Goal: Information Seeking & Learning: Learn about a topic

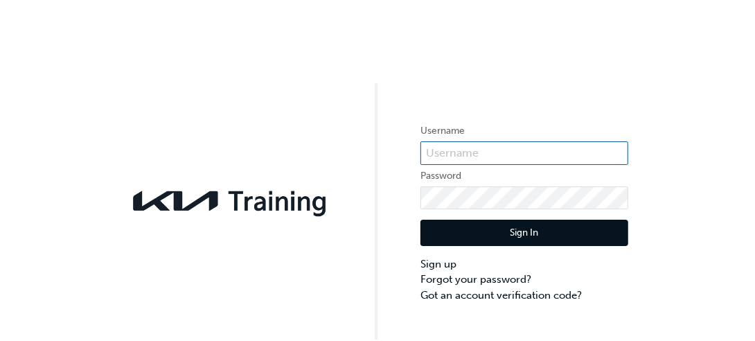
click at [486, 142] on input "text" at bounding box center [525, 153] width 208 height 24
type input "ki"
click at [675, 36] on div "Username Password Sign In Sign up Forgot your password? Got an account verifica…" at bounding box center [377, 169] width 755 height 339
click at [519, 152] on input "text" at bounding box center [525, 153] width 208 height 24
type input "KAU83185G0"
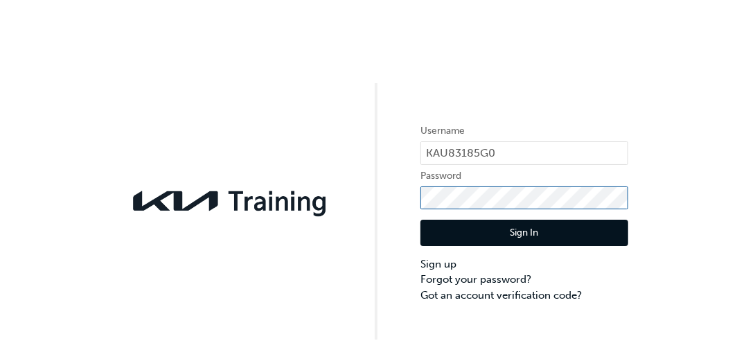
click button "Sign In" at bounding box center [525, 233] width 208 height 26
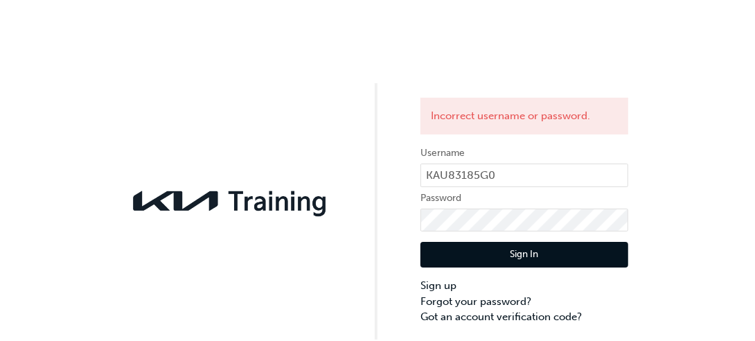
click at [515, 254] on button "Sign In" at bounding box center [525, 255] width 208 height 26
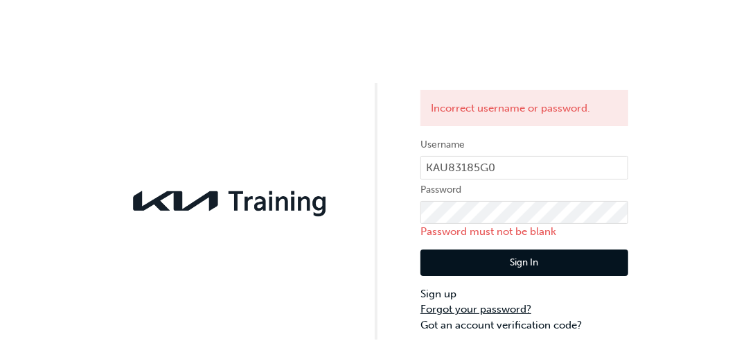
click at [491, 308] on link "Forgot your password?" at bounding box center [525, 309] width 208 height 16
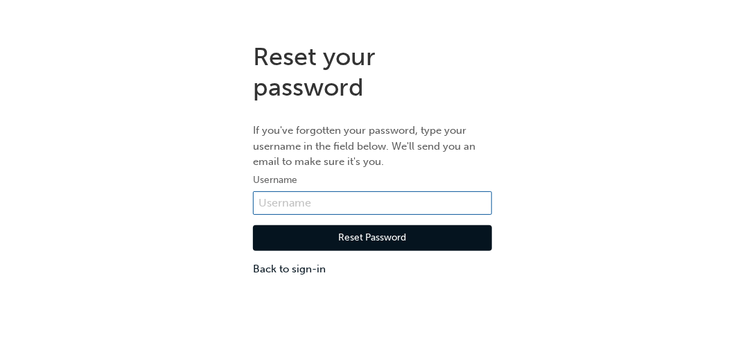
click at [308, 199] on input "text" at bounding box center [372, 203] width 239 height 24
type input "KAU83185G0"
click button "Reset Password" at bounding box center [372, 238] width 239 height 26
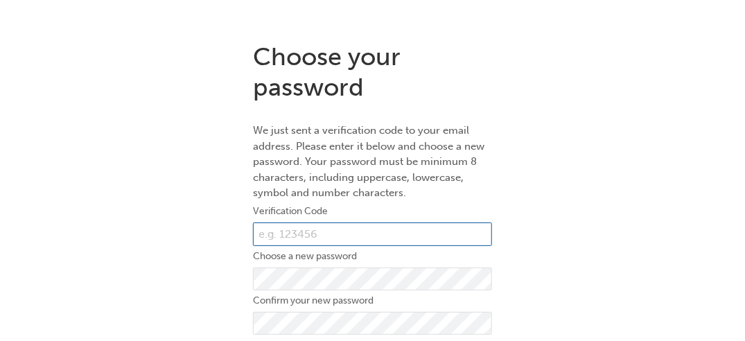
click at [323, 233] on input "text" at bounding box center [372, 234] width 239 height 24
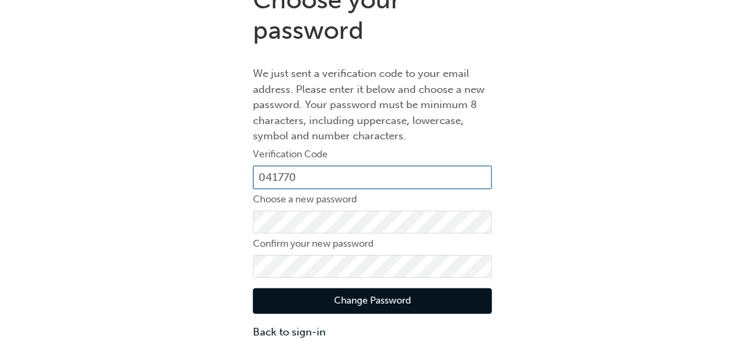
scroll to position [57, 0]
type input "041770"
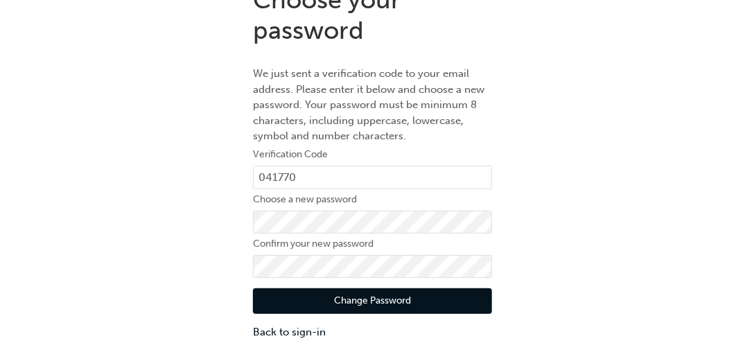
click at [409, 303] on button "Change Password" at bounding box center [372, 301] width 239 height 26
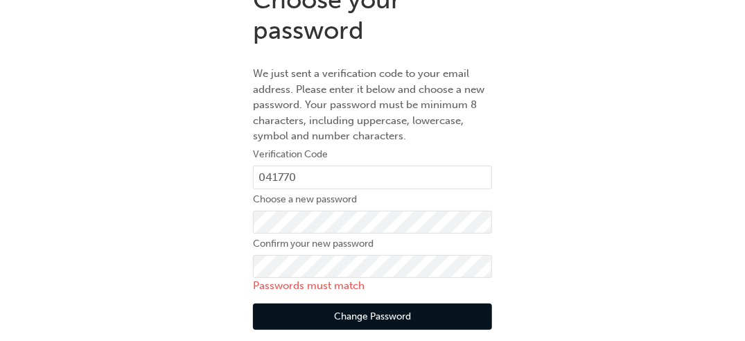
click at [159, 272] on div "Choose your password We just sent a verification code to your email address. Pl…" at bounding box center [372, 169] width 745 height 391
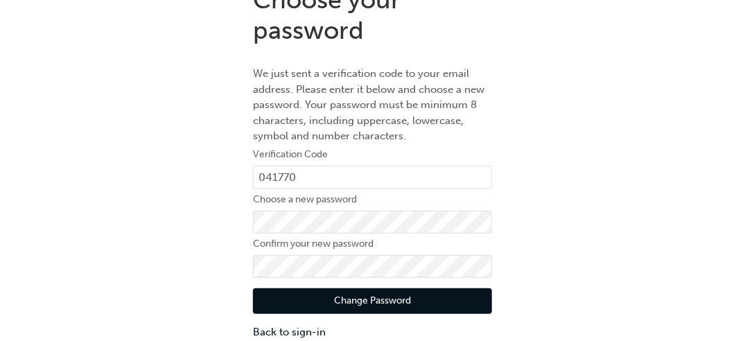
click at [404, 296] on button "Change Password" at bounding box center [372, 301] width 239 height 26
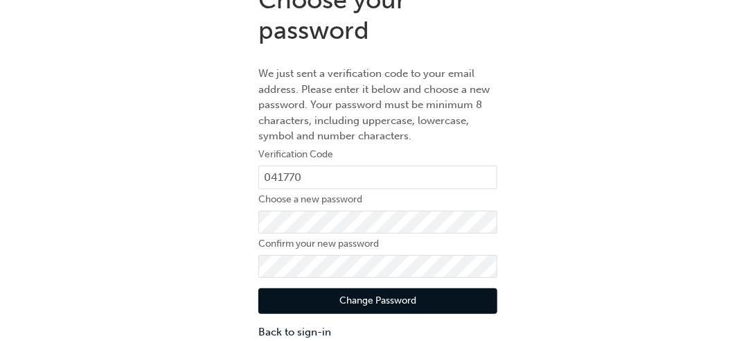
scroll to position [0, 0]
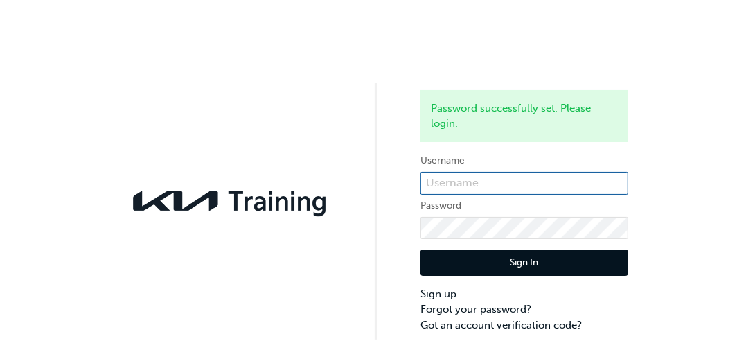
click at [482, 184] on input "text" at bounding box center [525, 184] width 208 height 24
type input "kau83185g0"
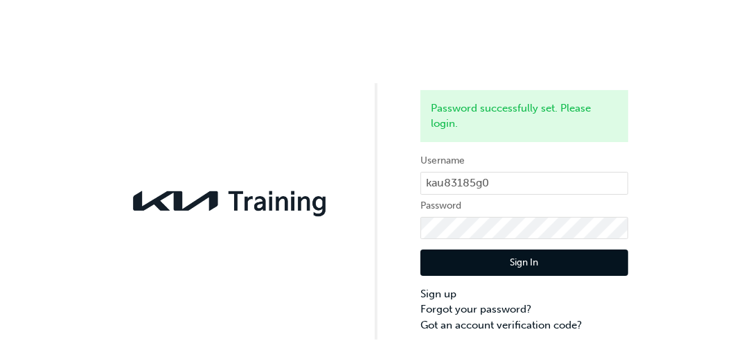
click at [497, 260] on button "Sign In" at bounding box center [525, 262] width 208 height 26
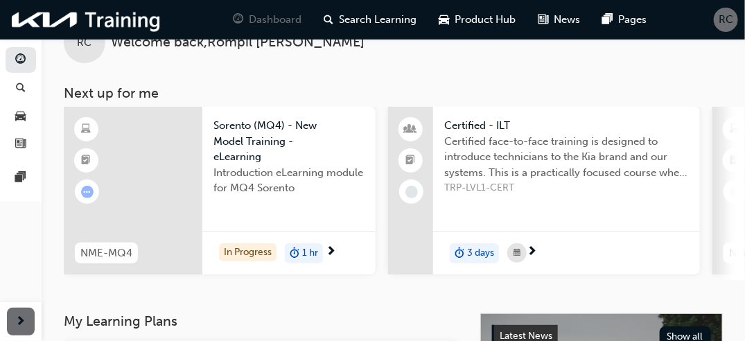
scroll to position [56, 0]
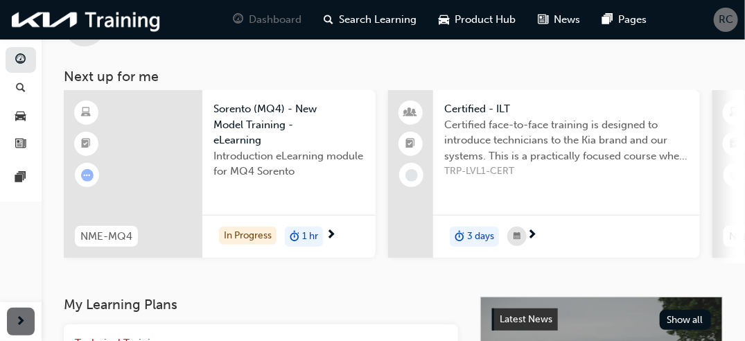
click at [330, 233] on span "next-icon" at bounding box center [331, 235] width 10 height 12
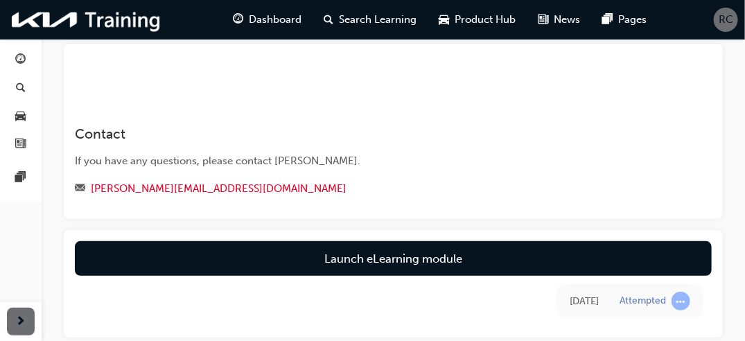
scroll to position [83, 0]
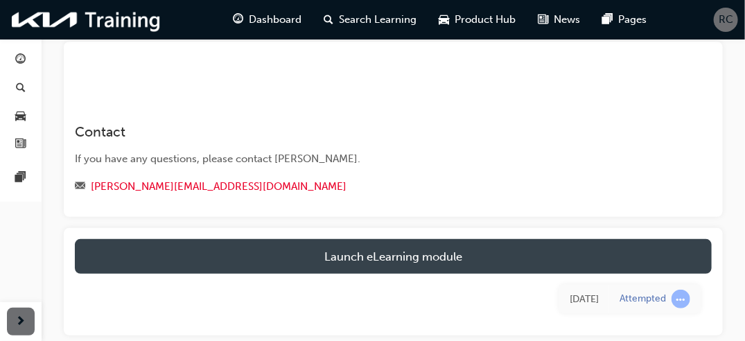
click at [353, 254] on link "Launch eLearning module" at bounding box center [393, 256] width 637 height 35
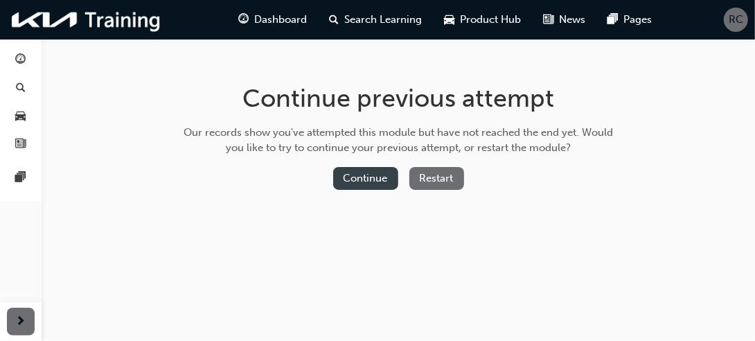
click at [369, 172] on button "Continue" at bounding box center [365, 178] width 65 height 23
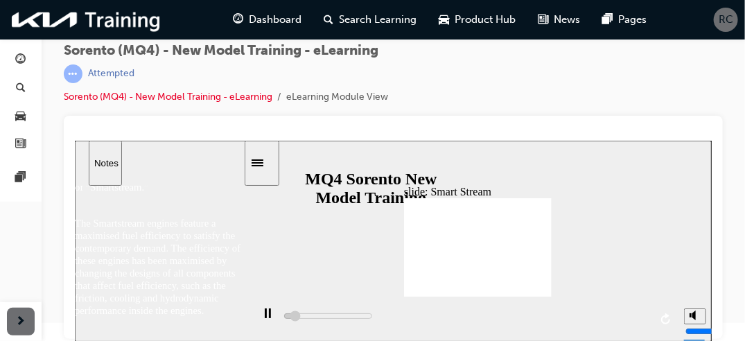
scroll to position [62, 0]
type input "23500"
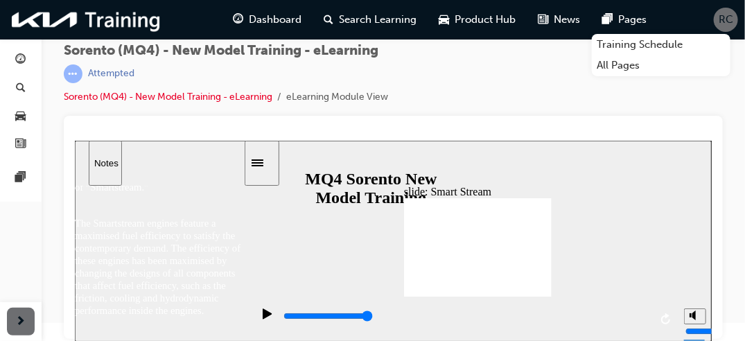
scroll to position [71, 0]
click at [25, 319] on span "next-icon" at bounding box center [21, 321] width 10 height 17
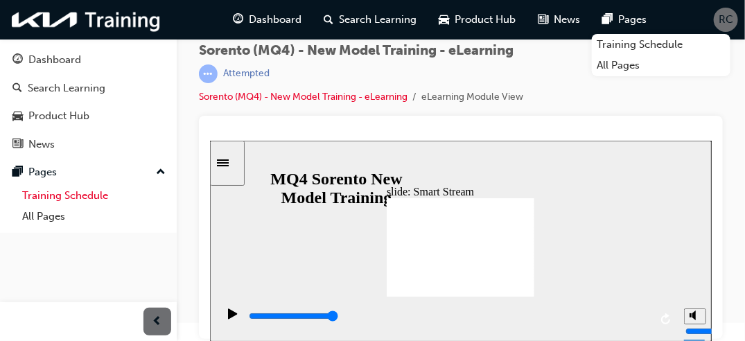
click at [40, 195] on link "Training Schedule" at bounding box center [94, 195] width 154 height 21
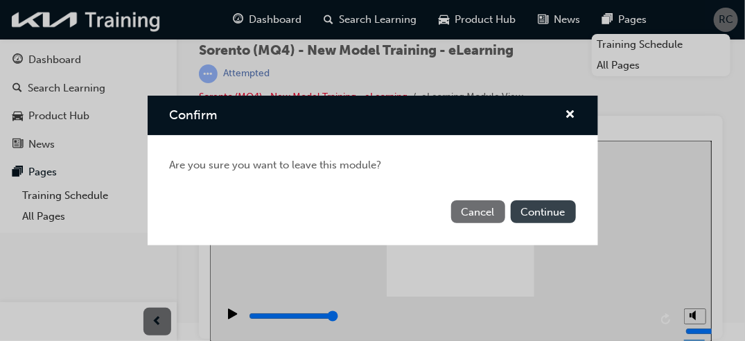
click at [560, 211] on button "Continue" at bounding box center [543, 211] width 65 height 23
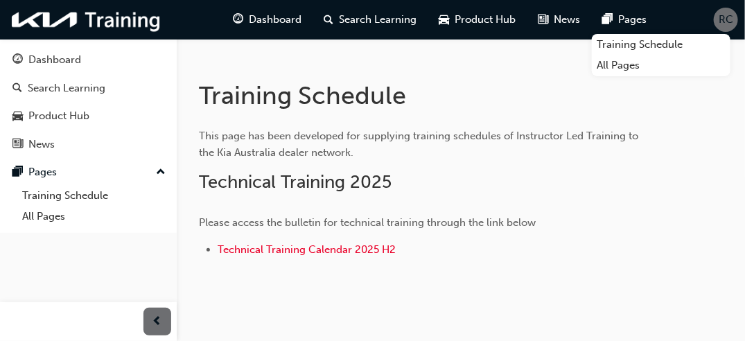
scroll to position [179, 0]
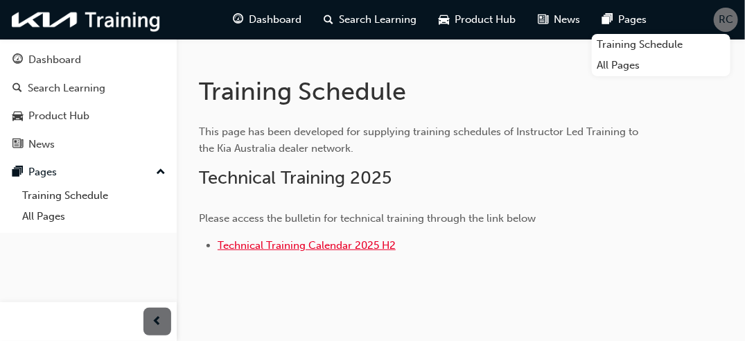
click at [250, 247] on span "Technical Training Calendar 2025 H2" at bounding box center [307, 245] width 178 height 12
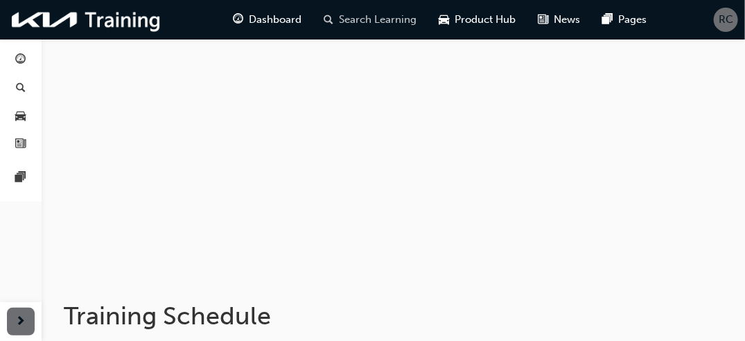
click at [407, 24] on span "Search Learning" at bounding box center [378, 20] width 78 height 16
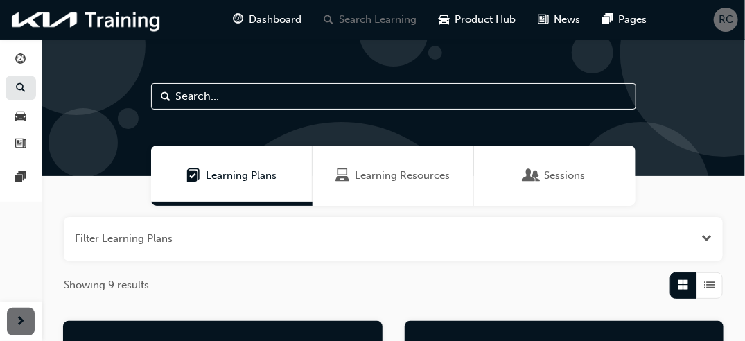
click at [430, 192] on div "Learning Resources" at bounding box center [392, 175] width 161 height 60
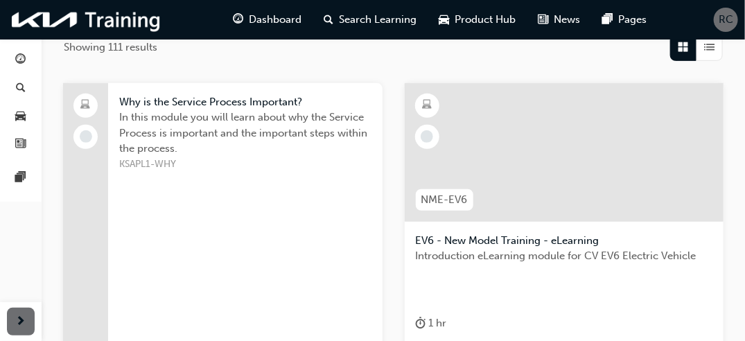
scroll to position [238, 0]
click at [676, 209] on div at bounding box center [564, 151] width 319 height 139
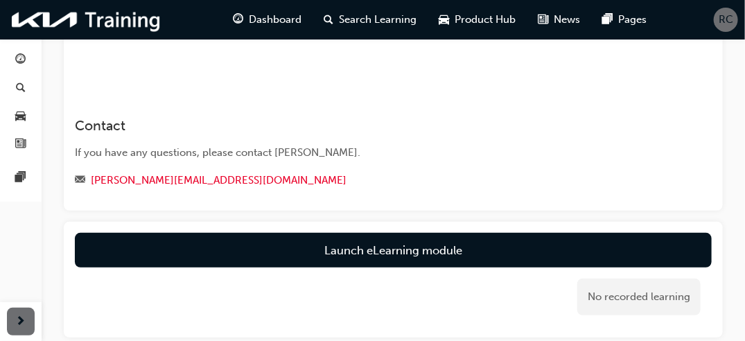
scroll to position [91, 0]
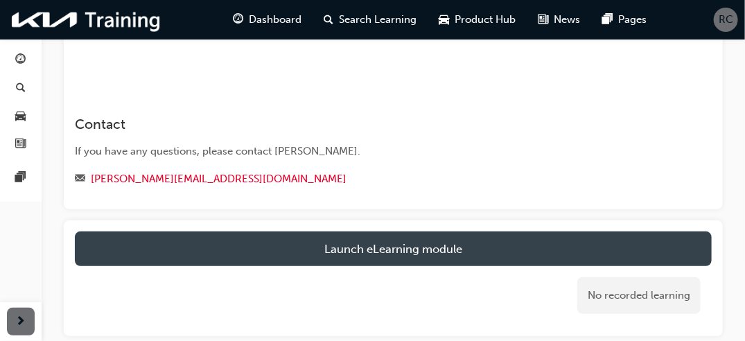
click at [669, 248] on link "Launch eLearning module" at bounding box center [393, 248] width 637 height 35
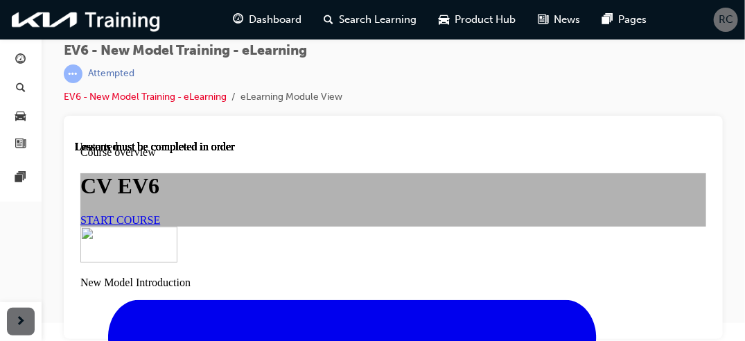
scroll to position [175, 0]
click at [159, 213] on link "START COURSE" at bounding box center [120, 219] width 80 height 12
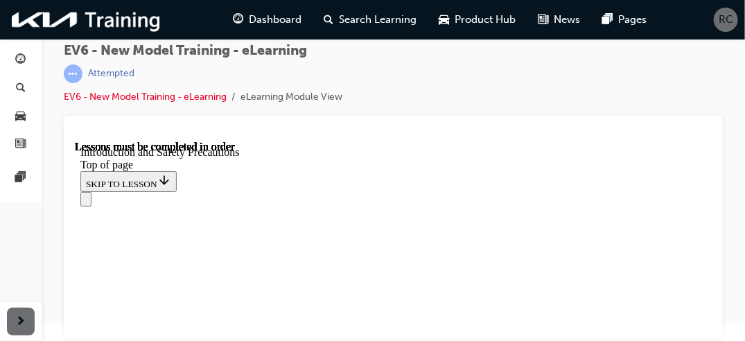
scroll to position [538, 0]
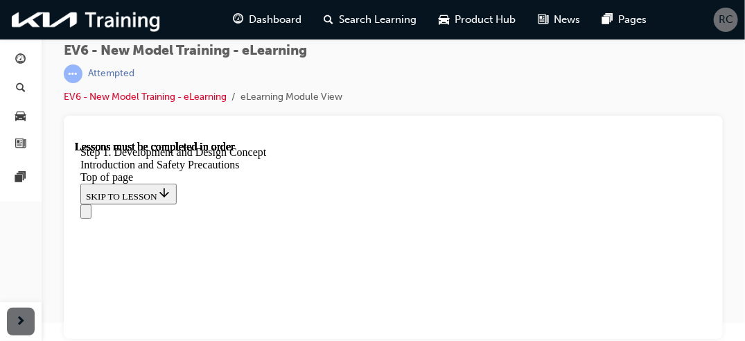
scroll to position [1032, 0]
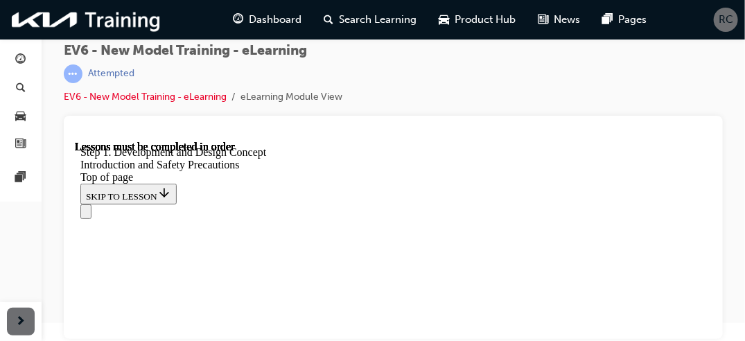
click at [84, 204] on button "Open navigation menu" at bounding box center [85, 211] width 11 height 15
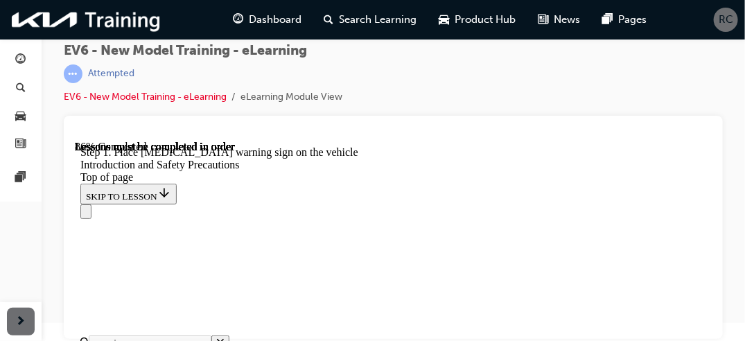
click at [85, 214] on icon "Close navigation menu" at bounding box center [85, 214] width 0 height 0
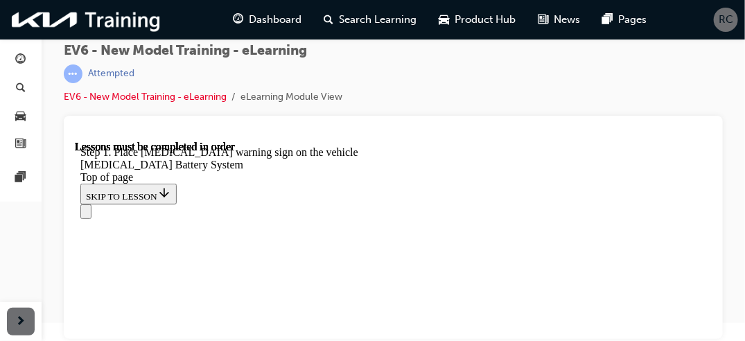
scroll to position [459, 0]
click at [712, 336] on div at bounding box center [393, 227] width 659 height 223
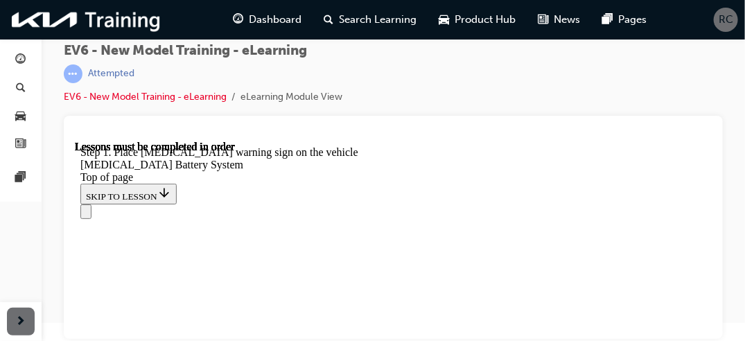
scroll to position [1013, 0]
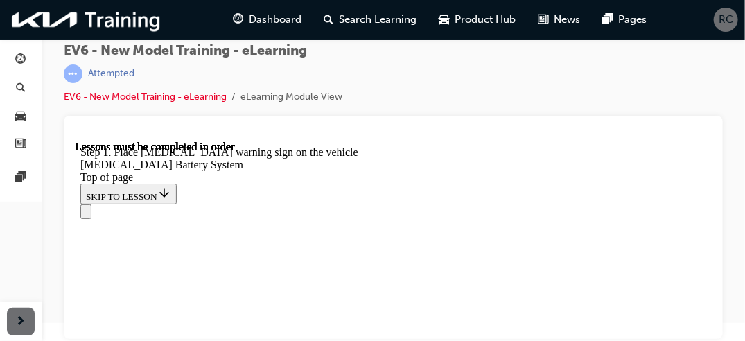
scroll to position [2802, 0]
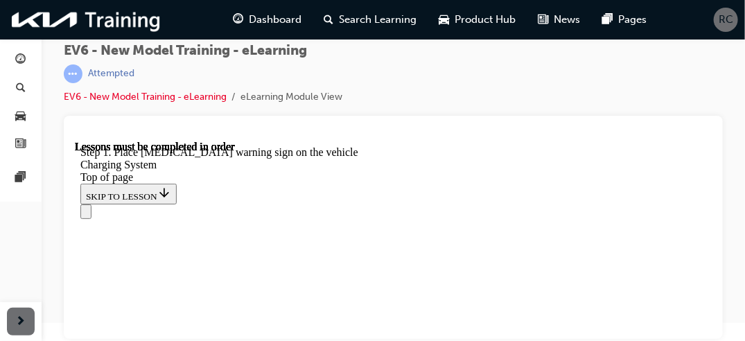
scroll to position [2694, 0]
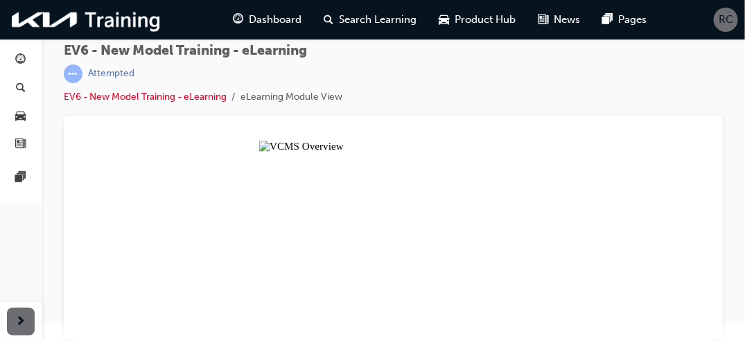
click at [524, 190] on button "Unzoom image" at bounding box center [392, 240] width 637 height 201
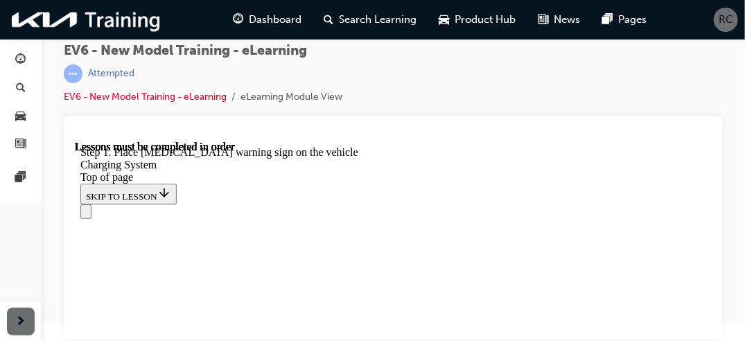
scroll to position [3867, 0]
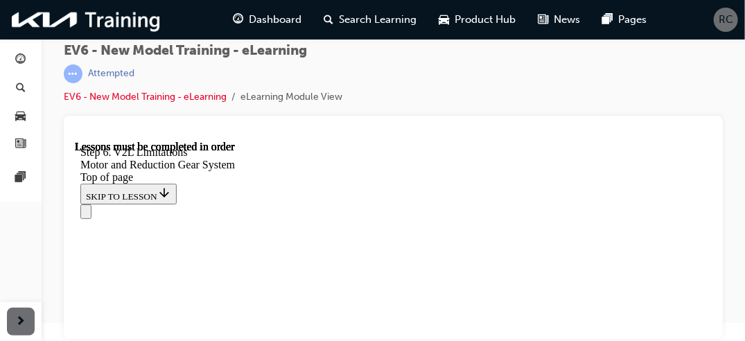
scroll to position [745, 0]
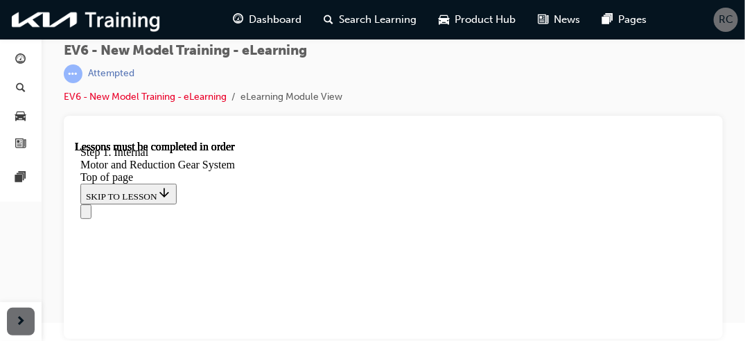
drag, startPoint x: 401, startPoint y: 260, endPoint x: 679, endPoint y: 375, distance: 300.9
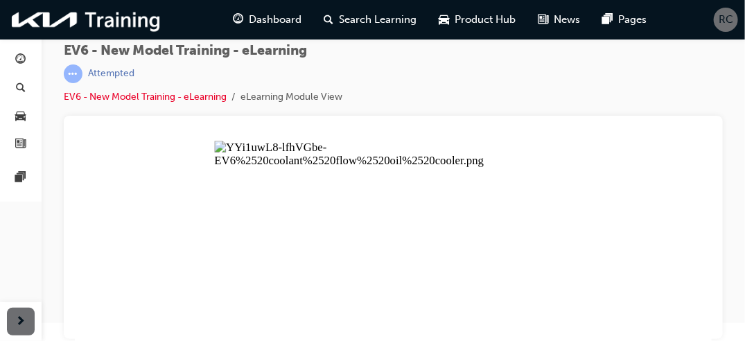
click at [311, 313] on button "Unzoom image" at bounding box center [392, 240] width 637 height 201
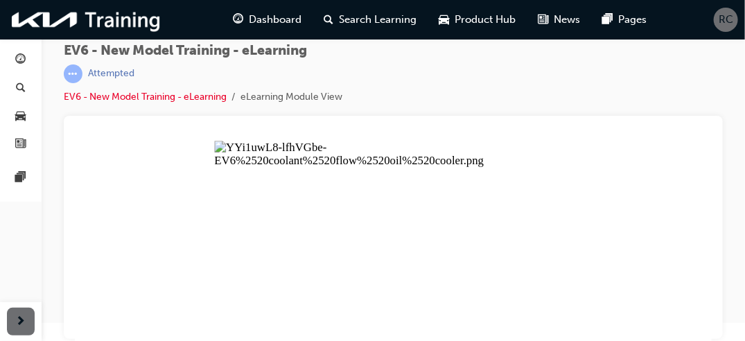
click at [460, 251] on button "Unzoom image" at bounding box center [392, 240] width 637 height 201
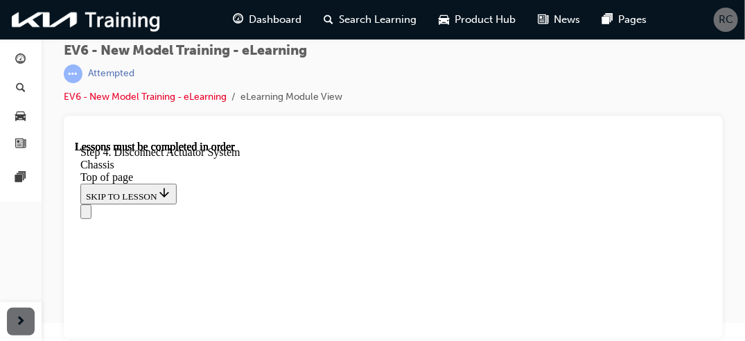
scroll to position [43, 0]
click at [712, 331] on div at bounding box center [393, 227] width 659 height 223
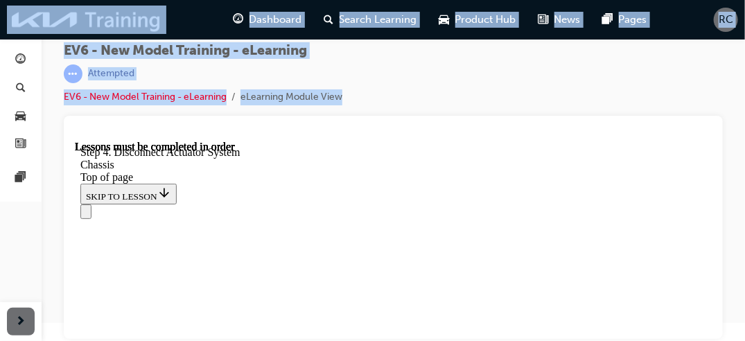
click at [712, 331] on div at bounding box center [393, 227] width 659 height 223
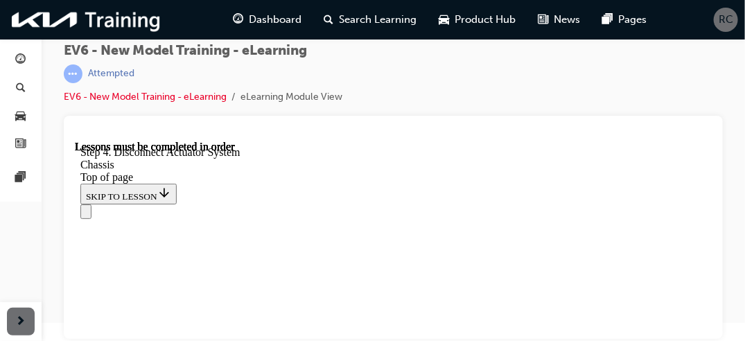
scroll to position [3091, 0]
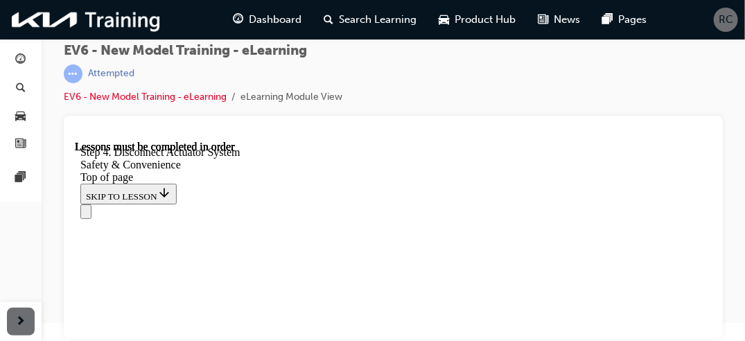
scroll to position [842, 0]
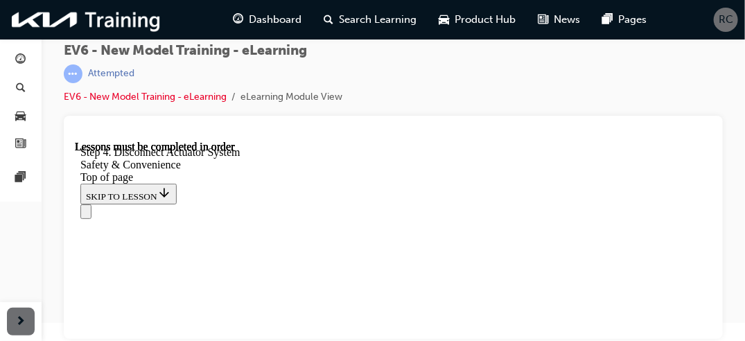
scroll to position [1887, 0]
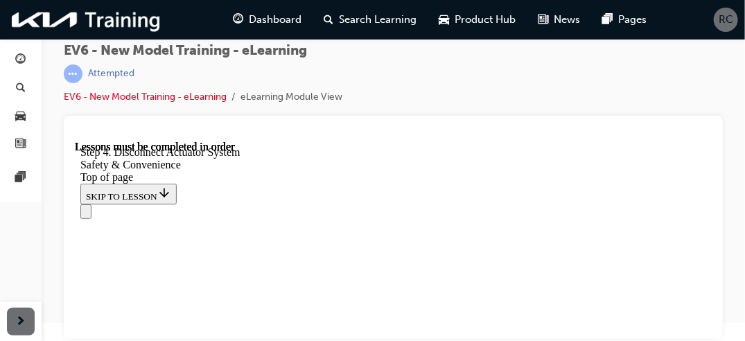
scroll to position [2367, 0]
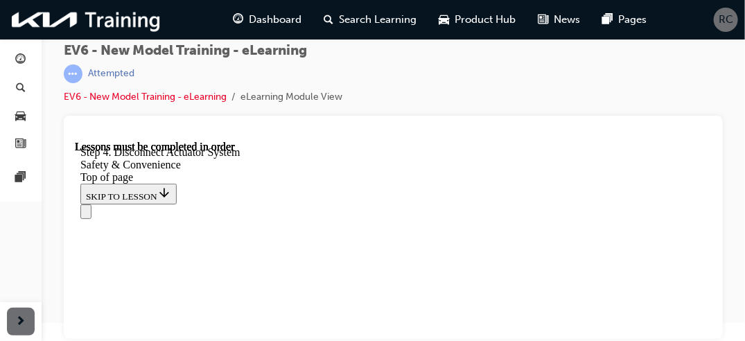
click at [712, 337] on div at bounding box center [393, 227] width 659 height 223
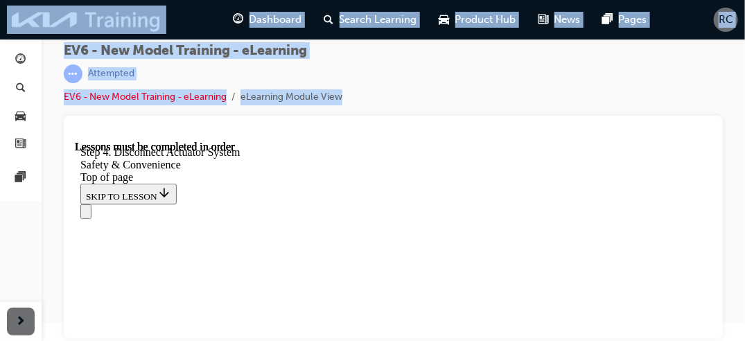
click at [712, 337] on div at bounding box center [393, 227] width 659 height 223
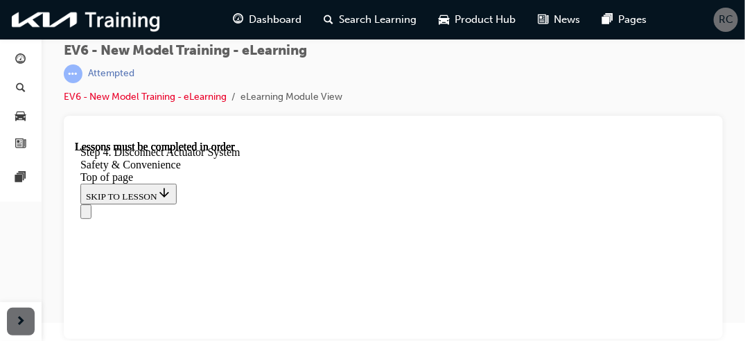
scroll to position [3134, 0]
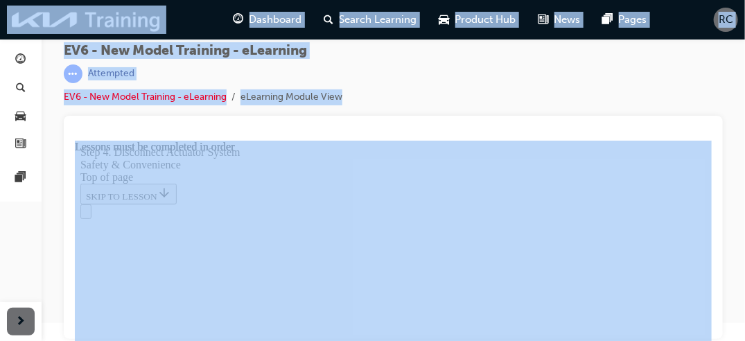
click at [712, 337] on div at bounding box center [393, 227] width 659 height 223
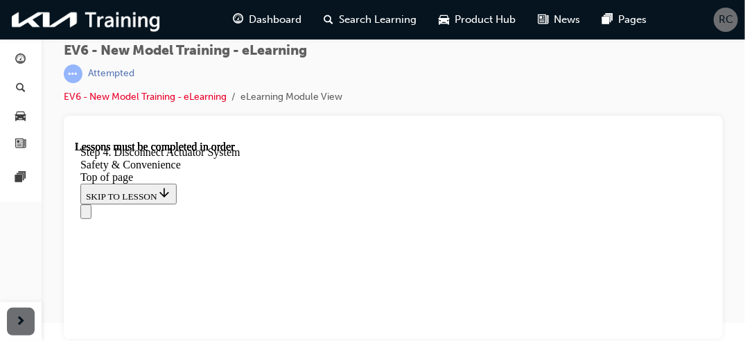
scroll to position [3264, 0]
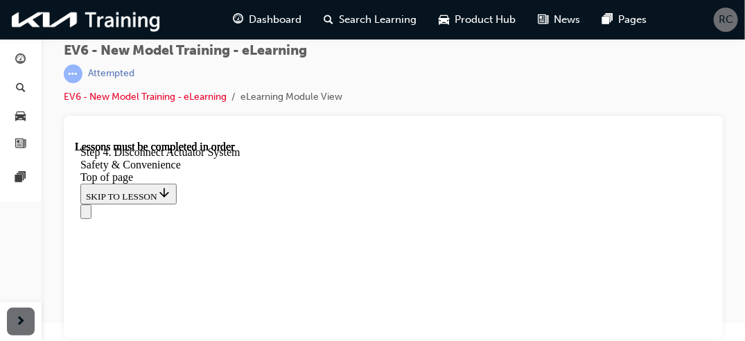
click at [712, 334] on div at bounding box center [393, 227] width 659 height 223
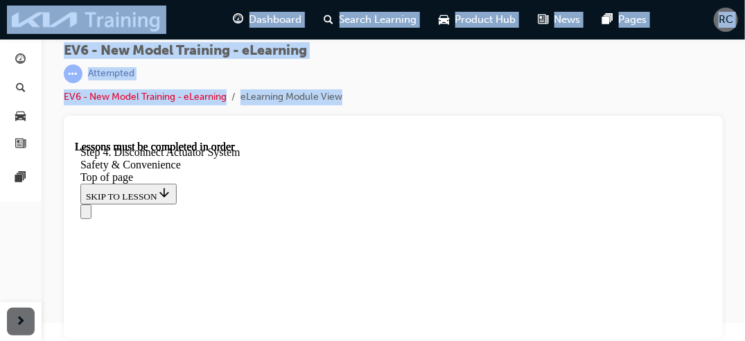
click at [712, 334] on div at bounding box center [393, 227] width 659 height 223
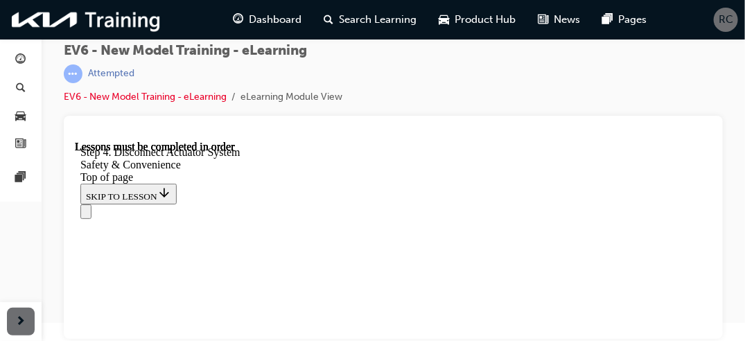
scroll to position [4757, 0]
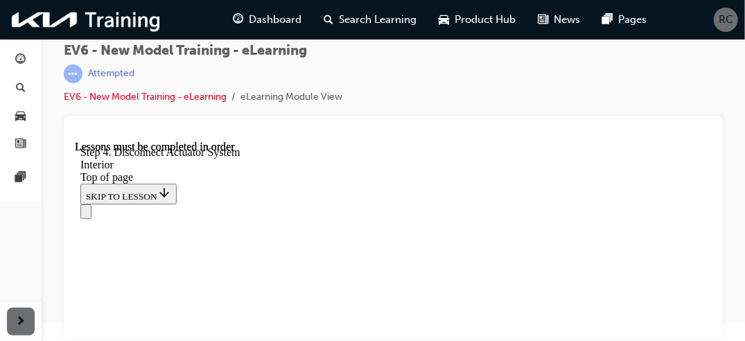
click at [712, 319] on div at bounding box center [393, 227] width 659 height 223
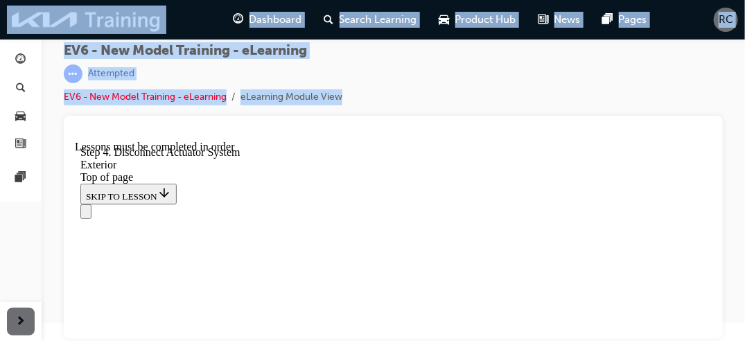
click at [712, 319] on div at bounding box center [393, 227] width 659 height 223
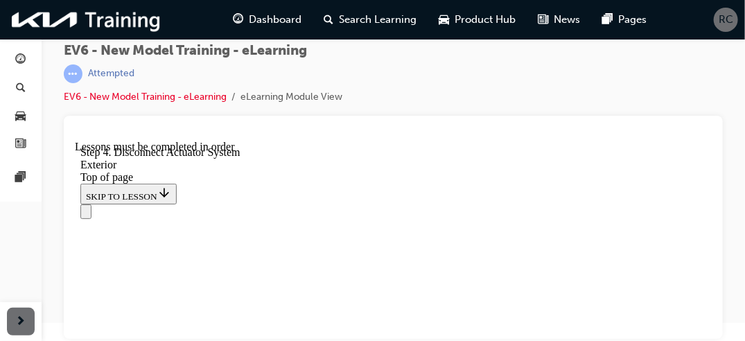
scroll to position [2619, 0]
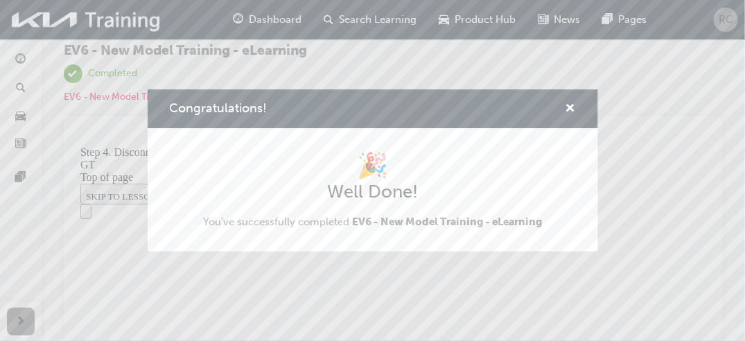
click at [708, 294] on div "Congratulations! 🎉 Well Done! You've successfully completed EV6 - New Model Tra…" at bounding box center [372, 170] width 745 height 341
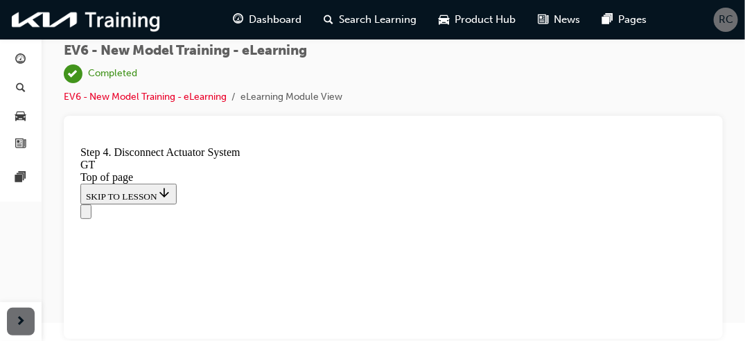
scroll to position [1426, 0]
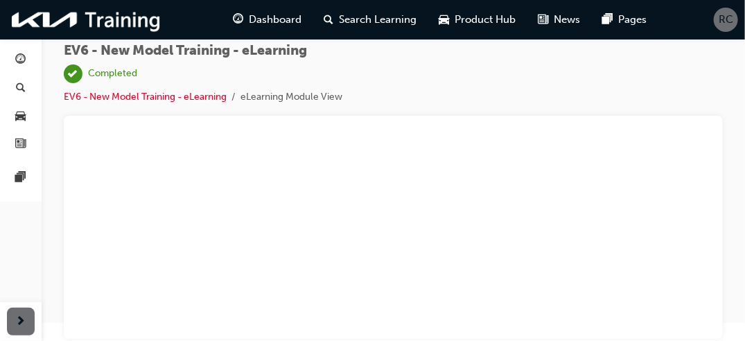
scroll to position [0, 0]
click at [201, 96] on link "EV6 - New Model Training - eLearning" at bounding box center [145, 97] width 163 height 12
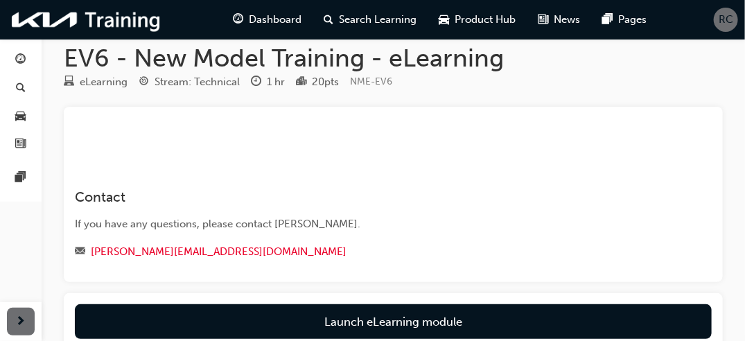
scroll to position [197, 0]
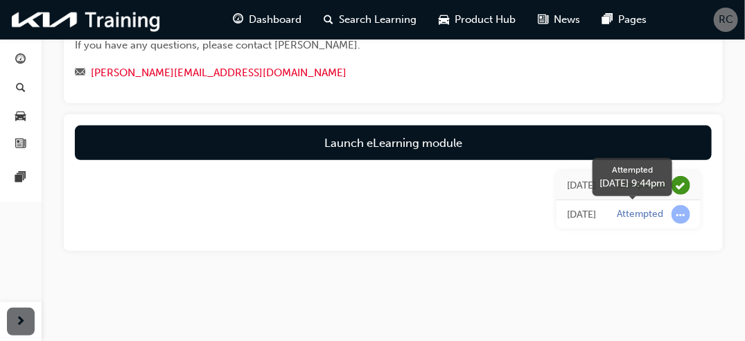
click at [678, 218] on span "learningRecordVerb_ATTEMPT-icon" at bounding box center [680, 214] width 19 height 19
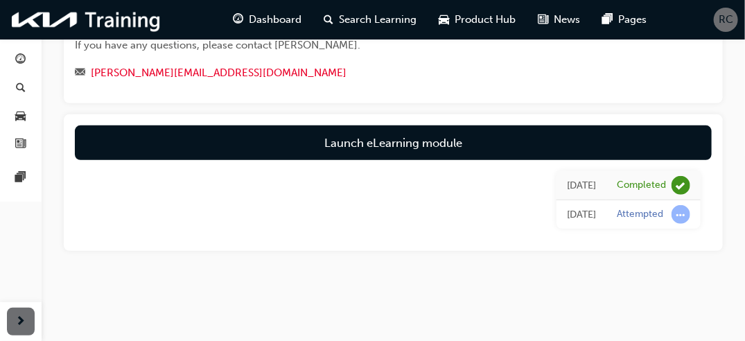
click at [647, 263] on div "EV6 - New Model Training - eLearning eLearning Stream: Technical 1 hr 20 pts NM…" at bounding box center [393, 85] width 703 height 442
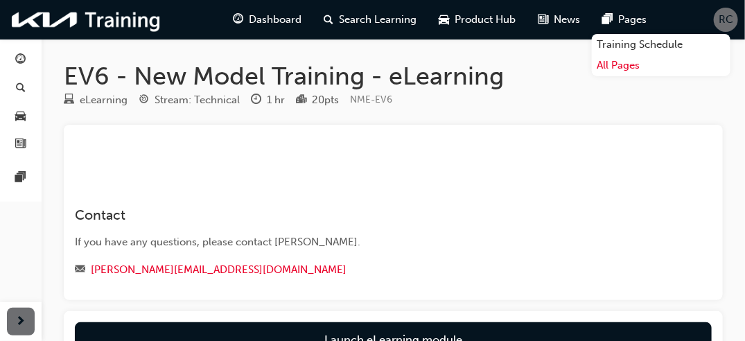
click at [628, 67] on link "All Pages" at bounding box center [661, 65] width 139 height 21
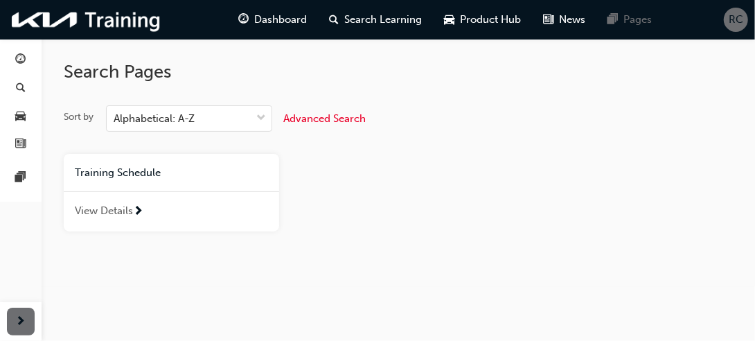
click at [139, 209] on span "next-icon" at bounding box center [138, 212] width 10 height 12
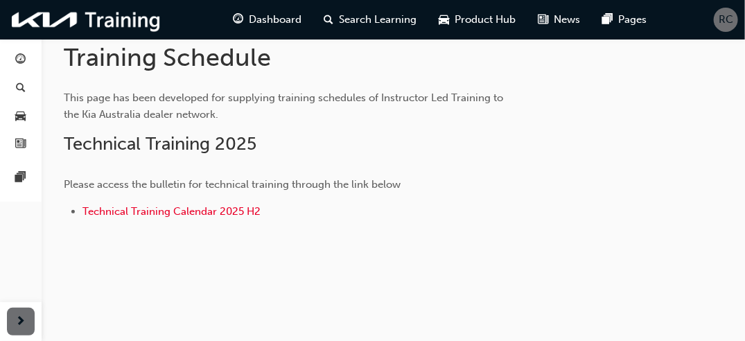
scroll to position [264, 0]
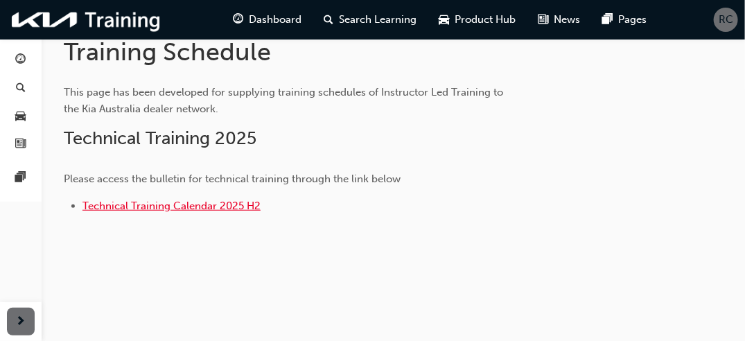
click at [242, 204] on span "Technical Training Calendar 2025 H2" at bounding box center [171, 206] width 178 height 12
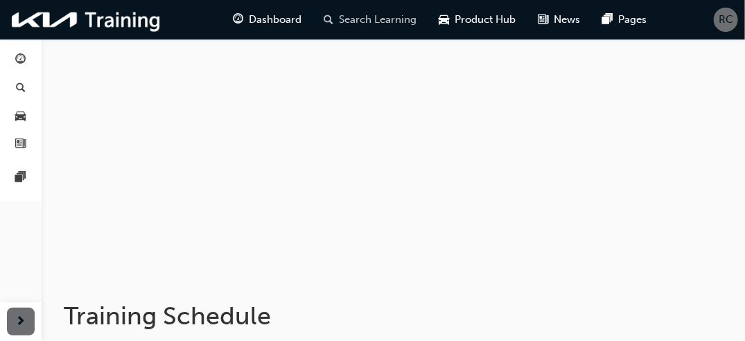
click at [391, 20] on span "Search Learning" at bounding box center [378, 20] width 78 height 16
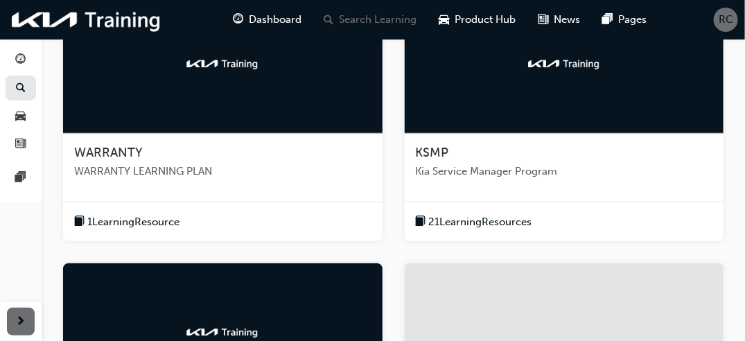
scroll to position [342, 0]
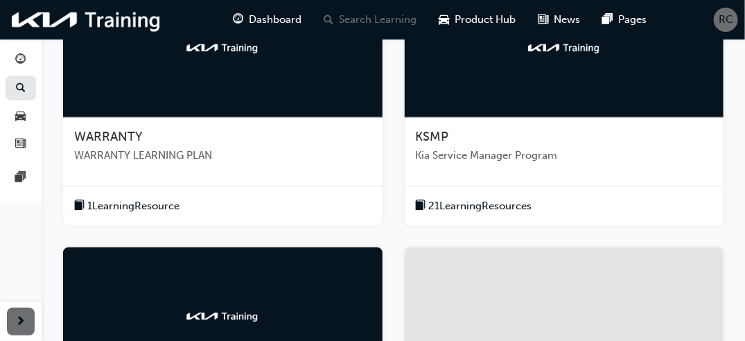
click at [619, 288] on div at bounding box center [564, 316] width 319 height 139
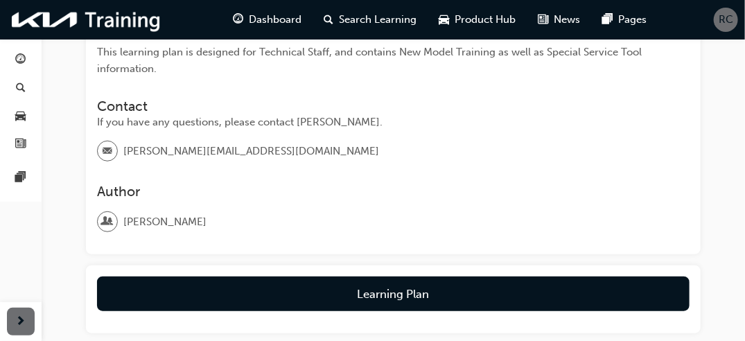
scroll to position [295, 0]
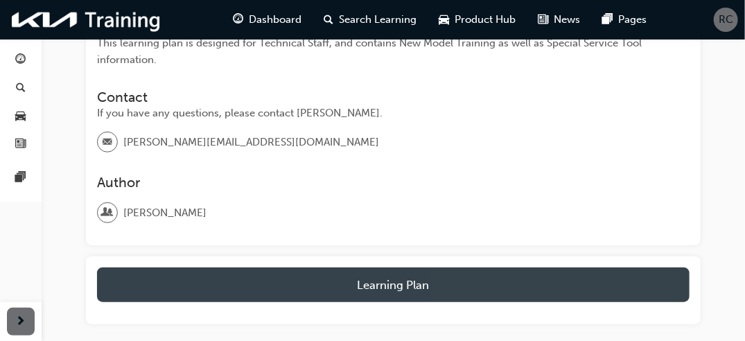
click at [560, 283] on button "Learning Plan" at bounding box center [393, 284] width 592 height 35
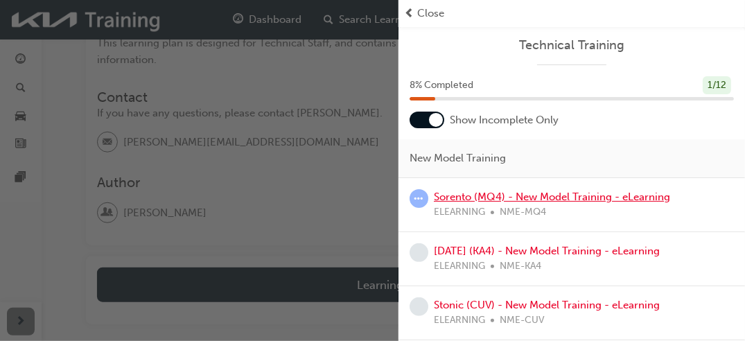
click at [579, 191] on link "Sorento (MQ4) - New Model Training - eLearning" at bounding box center [552, 197] width 236 height 12
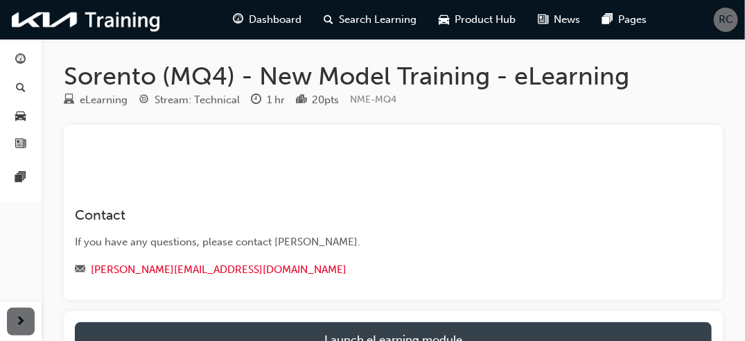
click at [687, 325] on link "Launch eLearning module" at bounding box center [393, 339] width 637 height 35
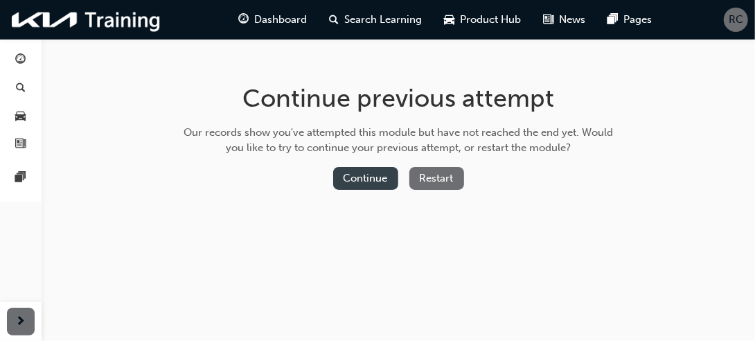
click at [361, 176] on button "Continue" at bounding box center [365, 178] width 65 height 23
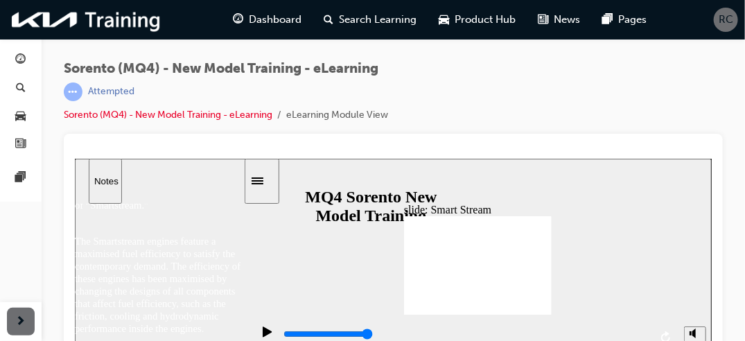
scroll to position [18, 0]
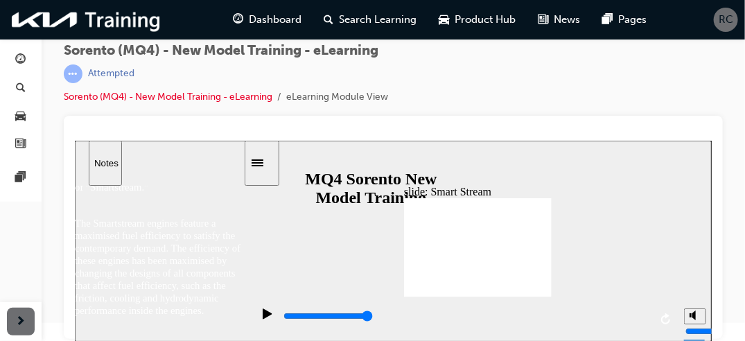
click at [238, 333] on div "The MQ4 Sorento is equipped with GEN-3 engines and released with a name of “Sma…" at bounding box center [159, 263] width 170 height 156
click at [20, 311] on div "button" at bounding box center [21, 322] width 28 height 28
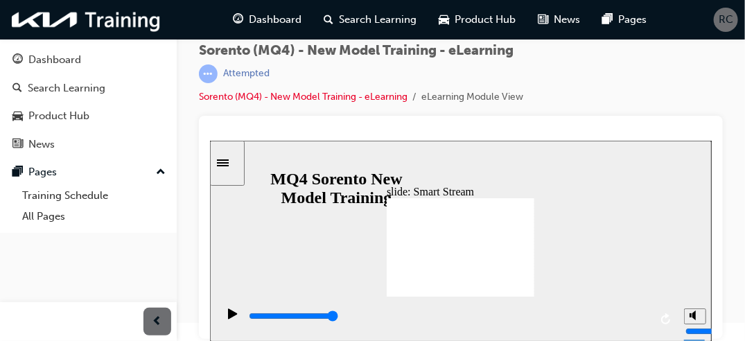
drag, startPoint x: 751, startPoint y: 333, endPoint x: 369, endPoint y: 116, distance: 438.7
click at [228, 159] on icon "Sidebar Toggle" at bounding box center [222, 162] width 12 height 7
click at [269, 161] on div "Menu Notes" at bounding box center [294, 162] width 170 height 45
click at [385, 168] on div "Sidebar Toggle" at bounding box center [397, 162] width 24 height 10
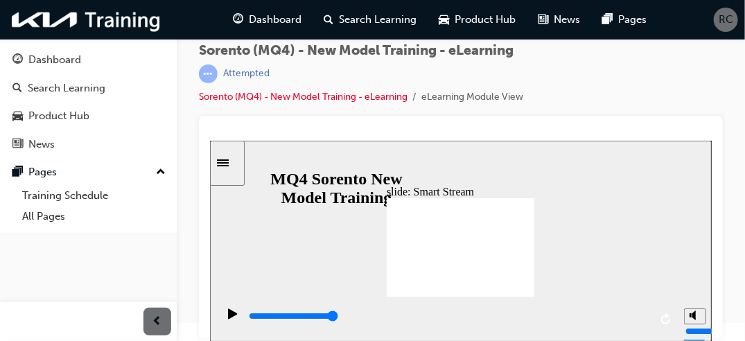
drag, startPoint x: 750, startPoint y: 331, endPoint x: 451, endPoint y: 177, distance: 335.9
click at [660, 317] on icon "replay" at bounding box center [664, 317] width 9 height 11
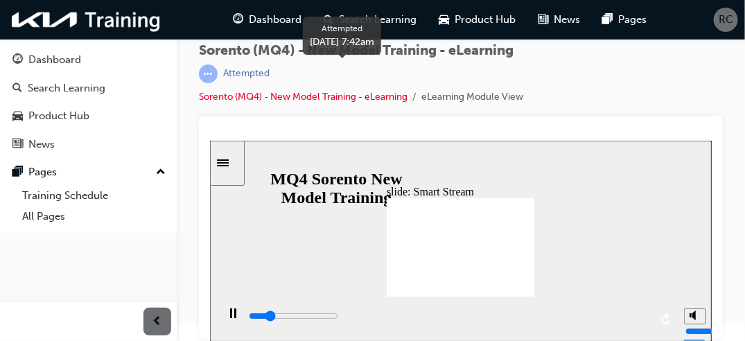
click at [218, 76] on div "Attempted" at bounding box center [361, 73] width 324 height 19
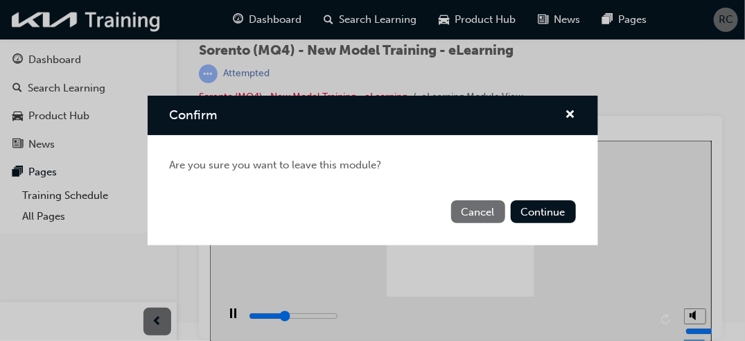
click at [483, 206] on button "Cancel" at bounding box center [478, 211] width 54 height 23
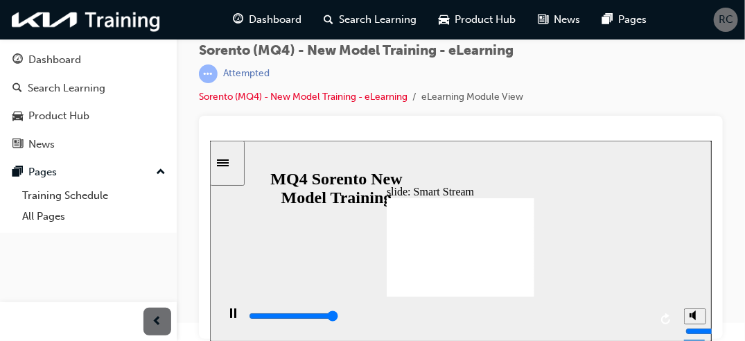
type input "23500"
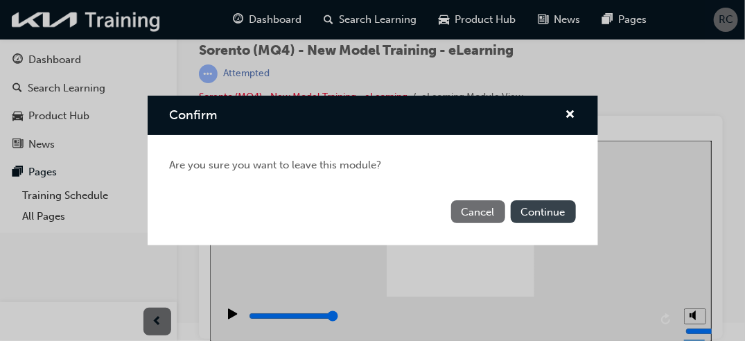
click at [532, 211] on button "Continue" at bounding box center [543, 211] width 65 height 23
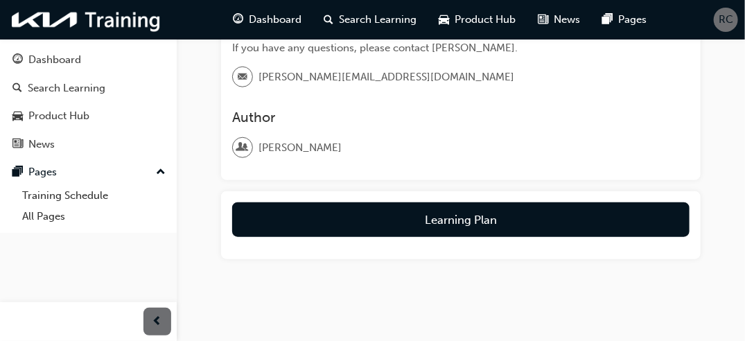
scroll to position [391, 0]
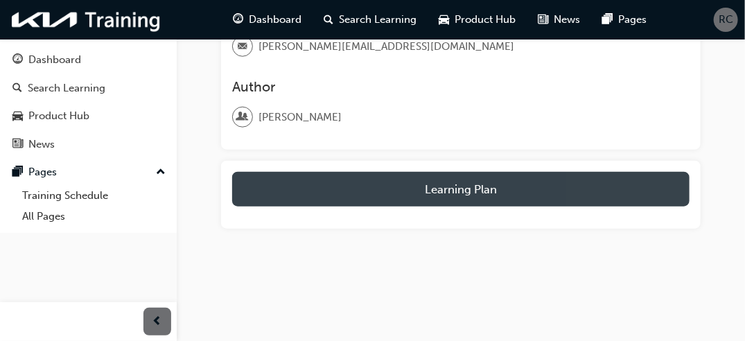
click at [592, 194] on button "Learning Plan" at bounding box center [460, 189] width 457 height 35
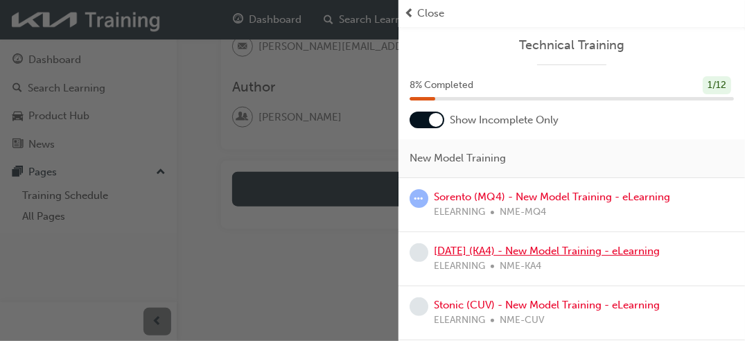
click at [528, 246] on link "[DATE] (KA4) - New Model Training - eLearning" at bounding box center [547, 251] width 226 height 12
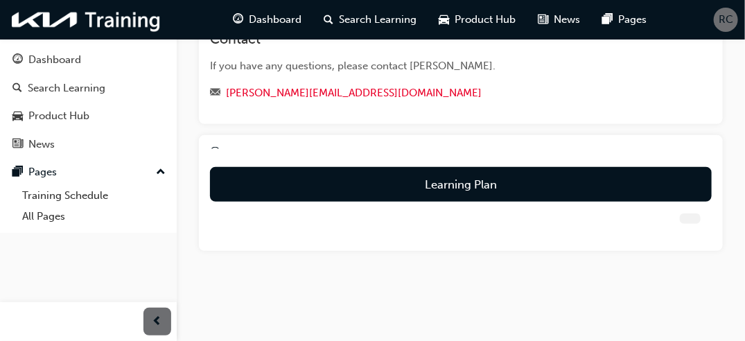
scroll to position [247, 0]
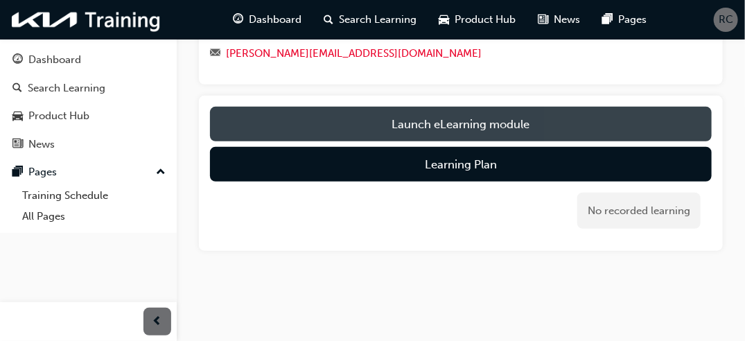
click at [507, 124] on link "Launch eLearning module" at bounding box center [461, 124] width 502 height 35
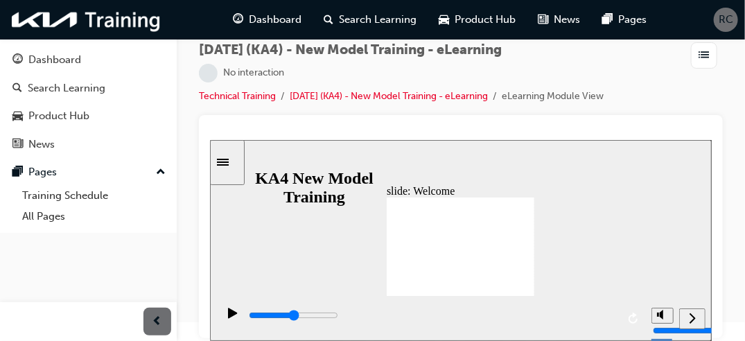
scroll to position [18, 0]
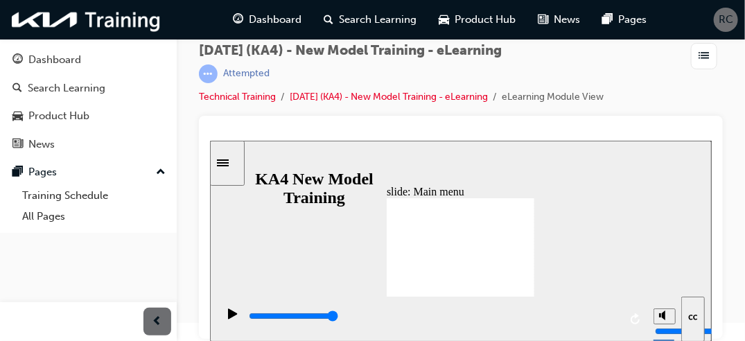
drag, startPoint x: 751, startPoint y: 332, endPoint x: 456, endPoint y: 177, distance: 333.4
click at [665, 317] on icon "replay" at bounding box center [664, 317] width 9 height 11
click at [701, 60] on span "list-icon" at bounding box center [704, 56] width 10 height 17
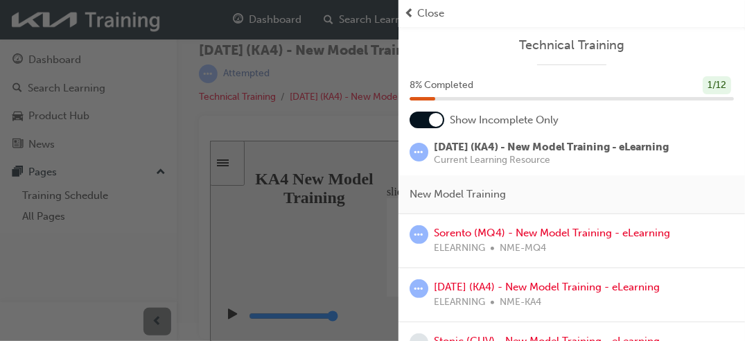
click at [301, 273] on div "button" at bounding box center [199, 170] width 398 height 341
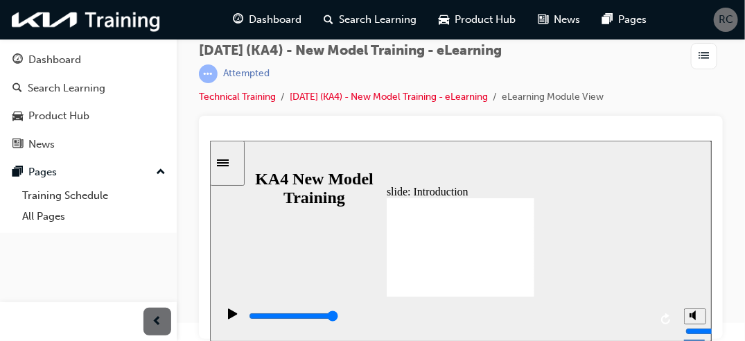
click at [669, 317] on icon "replay" at bounding box center [665, 317] width 11 height 11
click at [701, 50] on span "list-icon" at bounding box center [704, 56] width 10 height 17
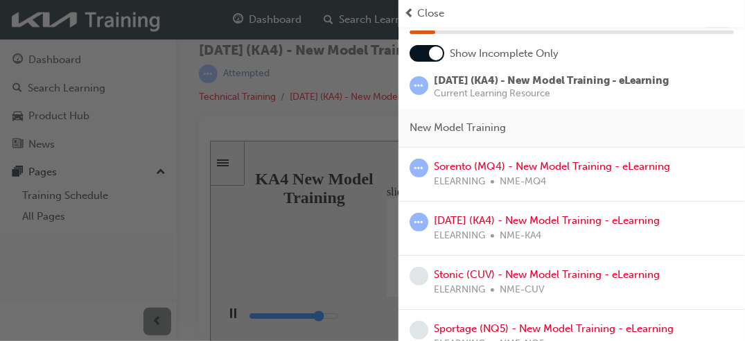
scroll to position [90, 0]
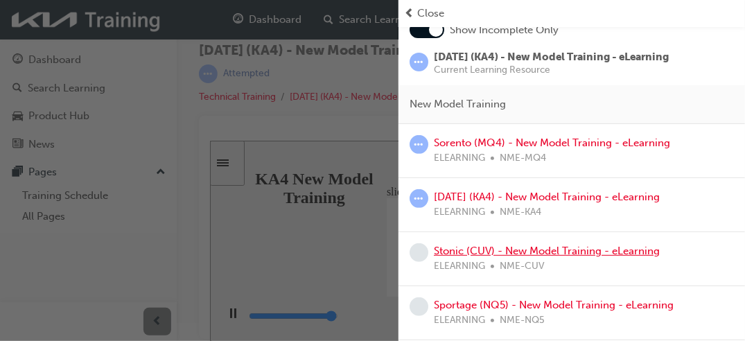
click at [616, 252] on link "Stonic (CUV) - New Model Training - eLearning" at bounding box center [547, 251] width 226 height 12
type input "5000"
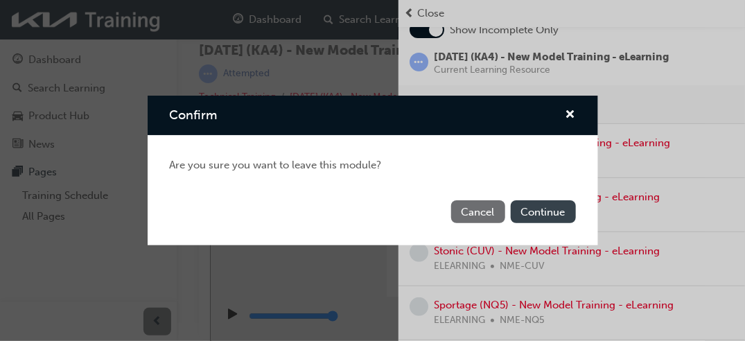
click at [560, 211] on button "Continue" at bounding box center [543, 211] width 65 height 23
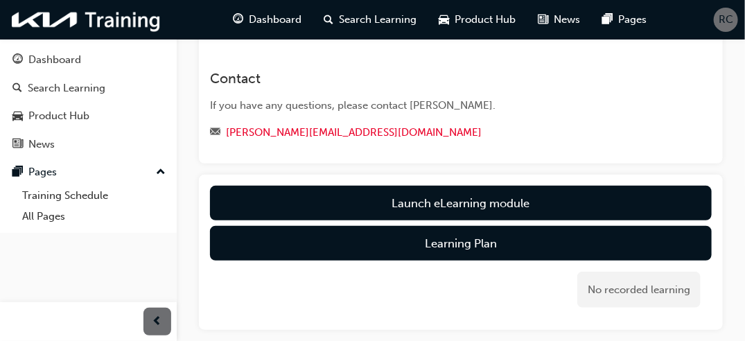
scroll to position [172, 0]
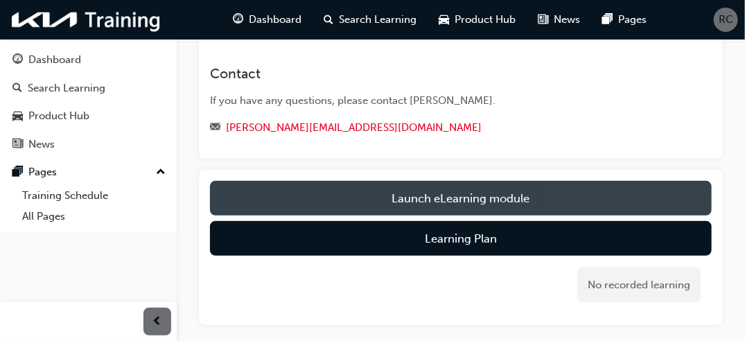
click at [602, 194] on link "Launch eLearning module" at bounding box center [461, 198] width 502 height 35
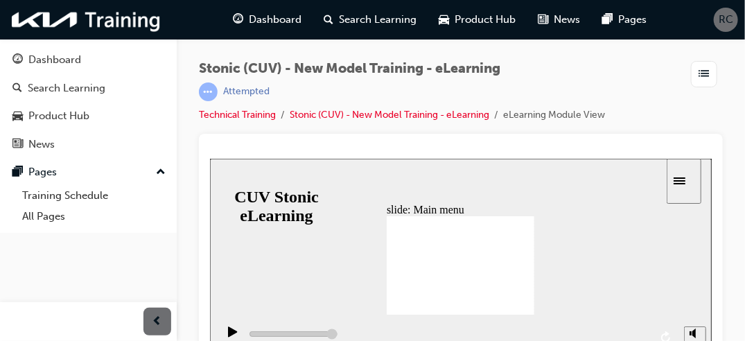
click at [716, 168] on div at bounding box center [461, 245] width 524 height 223
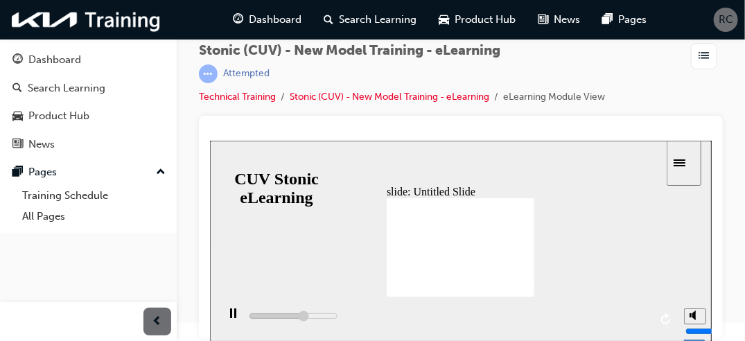
click at [533, 238] on div "slide: Untitled Slide 직선 연결선 3 • Roller Swing-Arm - Roller Swing-Arm + HLA - Im…" at bounding box center [460, 240] width 502 height 201
click at [534, 238] on div "slide: Untitled Slide 직선 연결선 3 • Roller Swing-Arm - Roller Swing-Arm + HLA - Im…" at bounding box center [460, 240] width 502 height 201
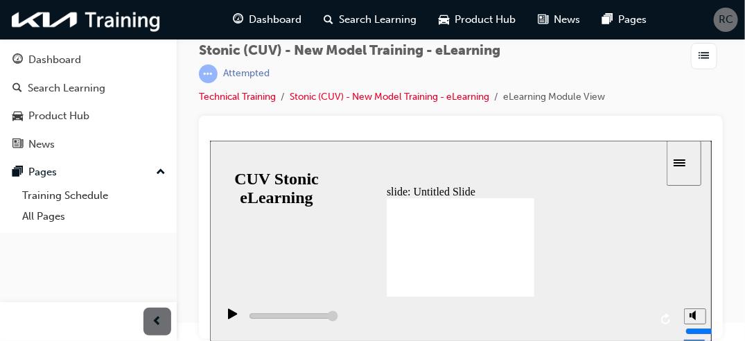
type input "4900"
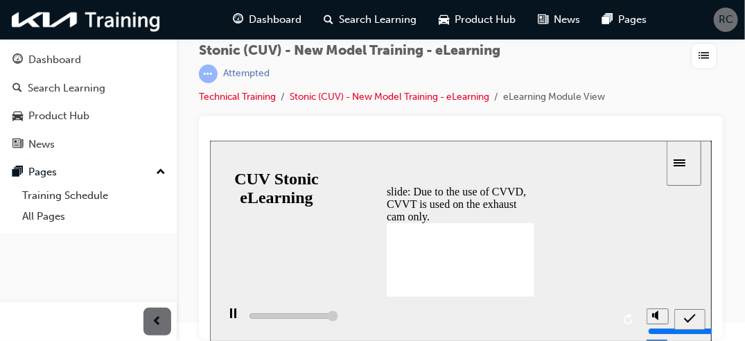
type input "20200"
radio input "true"
click at [690, 319] on icon "submit" at bounding box center [689, 318] width 12 height 12
type input "20200"
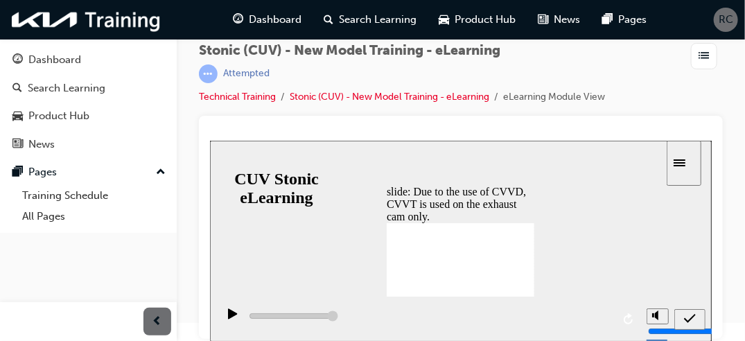
radio input "false"
radio input "true"
click at [696, 319] on div "submit" at bounding box center [689, 319] width 20 height 15
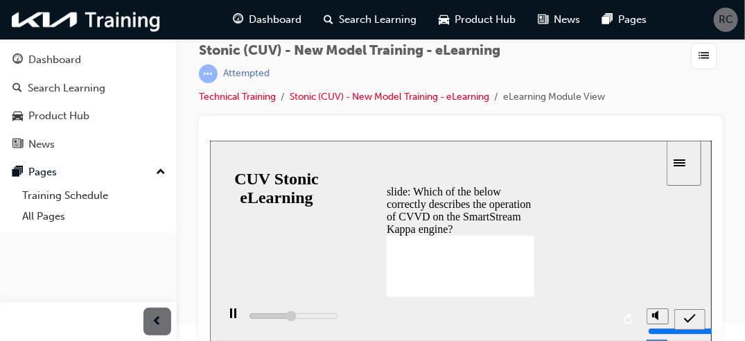
type input "2500"
radio input "true"
click at [687, 312] on icon "submit" at bounding box center [689, 318] width 12 height 12
type input "5300"
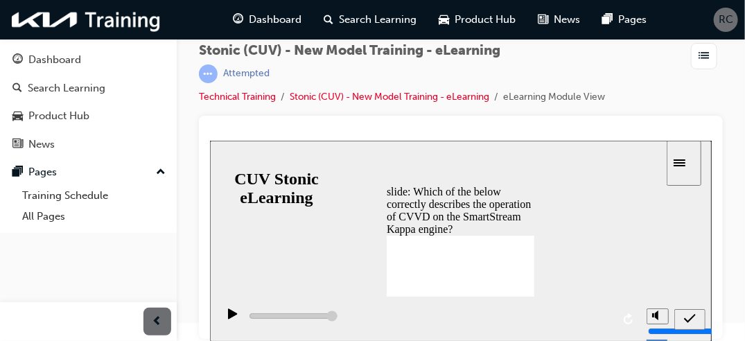
radio input "false"
radio input "true"
click at [691, 317] on icon "submit" at bounding box center [689, 317] width 12 height 9
type input "5300"
radio input "false"
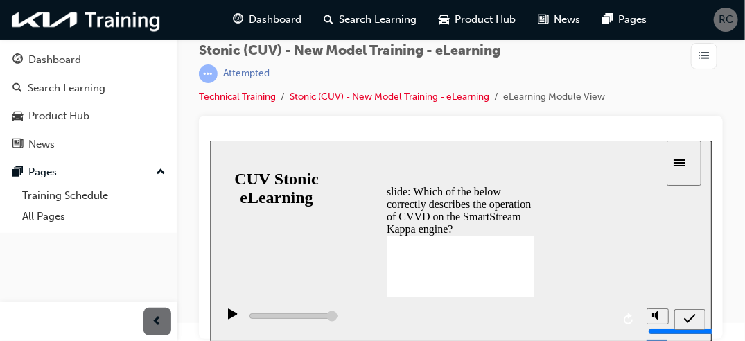
radio input "true"
click at [690, 317] on icon "submit" at bounding box center [689, 317] width 12 height 9
type input "5300"
radio input "false"
radio input "true"
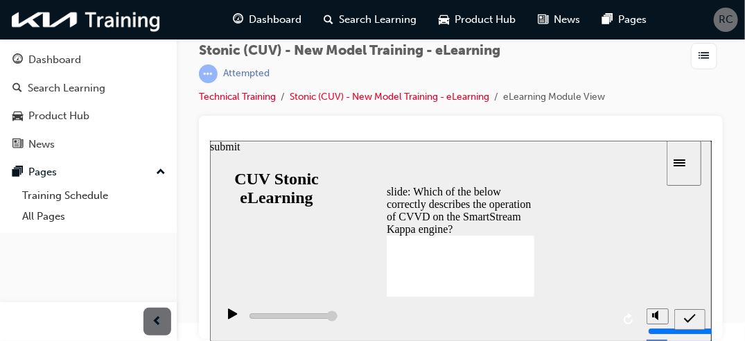
click at [681, 318] on div "submit" at bounding box center [689, 319] width 20 height 15
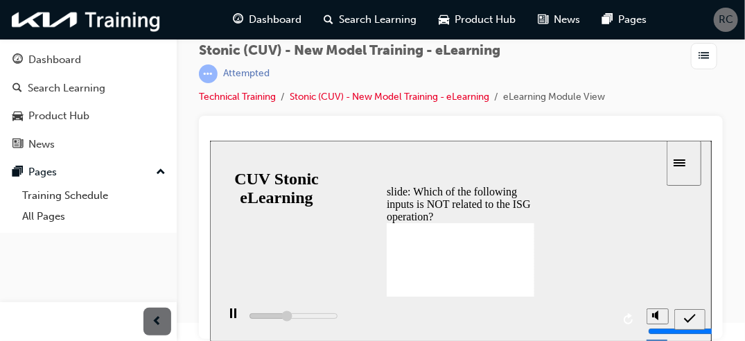
type input "2200"
radio input "true"
click at [693, 320] on icon "submit" at bounding box center [689, 318] width 12 height 12
type input "5000"
radio input "false"
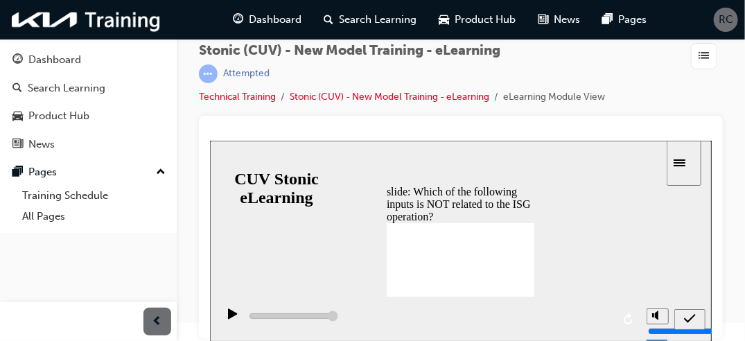
radio input "true"
click at [689, 315] on icon "submit" at bounding box center [689, 318] width 12 height 12
type input "5000"
radio input "false"
radio input "true"
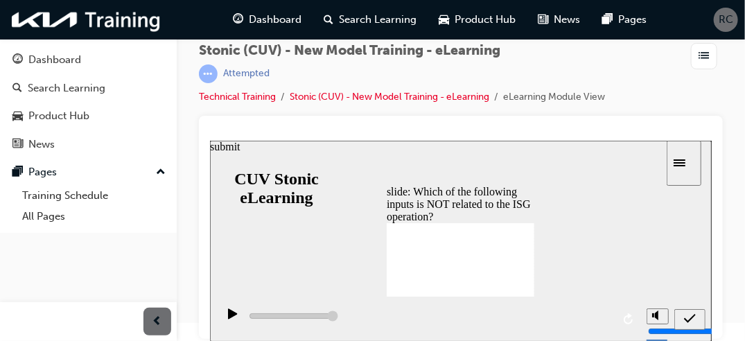
click at [687, 322] on icon "submit" at bounding box center [689, 318] width 12 height 12
type input "5000"
radio input "false"
radio input "true"
click at [684, 316] on icon "submit" at bounding box center [689, 318] width 12 height 12
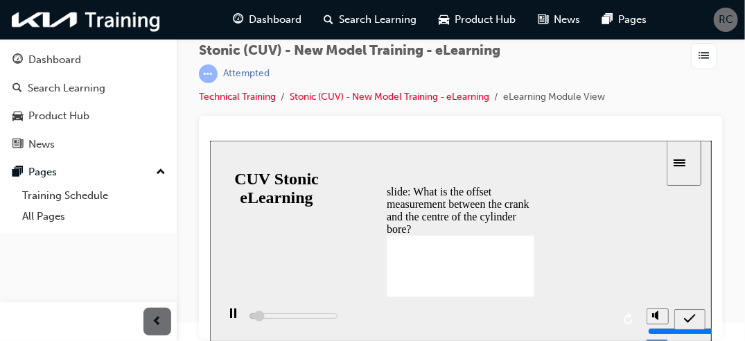
type input "2600"
radio input "true"
click at [690, 320] on icon "submit" at bounding box center [689, 318] width 12 height 12
type input "5900"
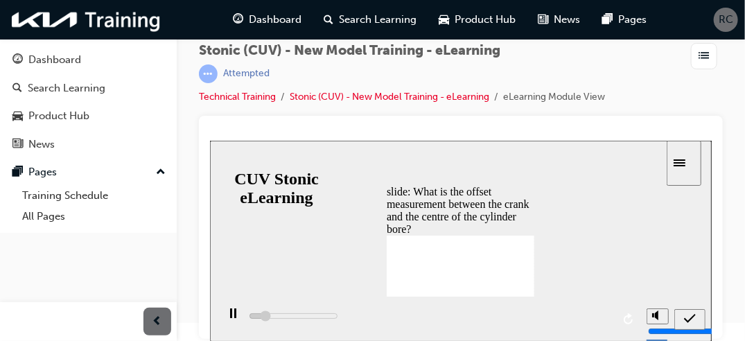
radio input "false"
radio input "true"
click at [685, 316] on icon "submit" at bounding box center [689, 318] width 12 height 12
type input "10700"
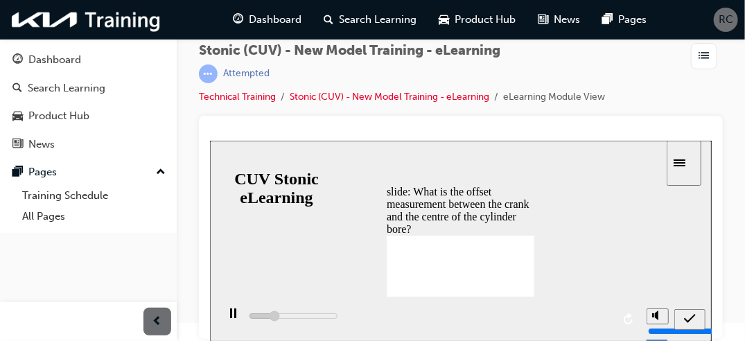
radio input "false"
radio input "true"
click at [690, 316] on icon "submit" at bounding box center [689, 318] width 12 height 12
type input "13400"
radio input "true"
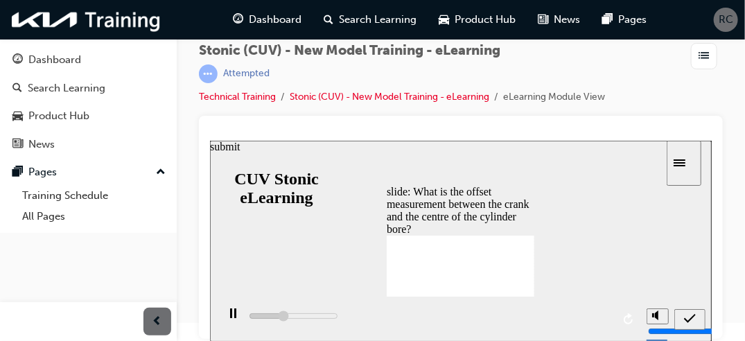
click at [689, 318] on icon "submit" at bounding box center [689, 317] width 12 height 9
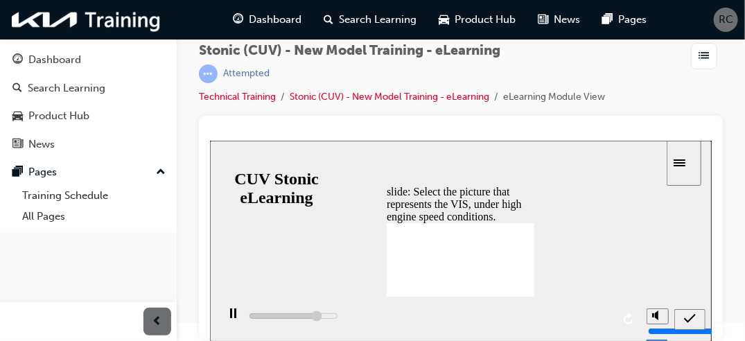
click at [690, 312] on icon "submit" at bounding box center [689, 318] width 12 height 12
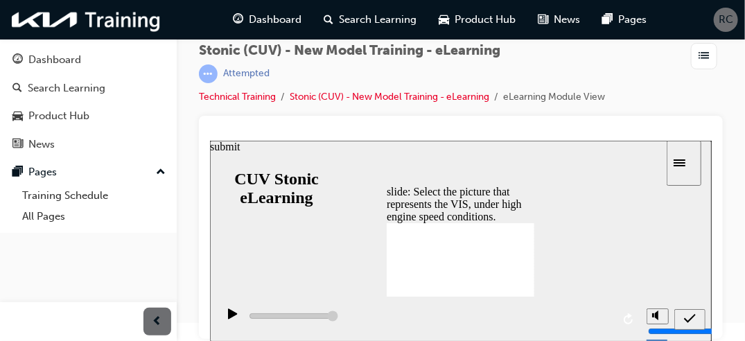
click at [687, 326] on div "submit" at bounding box center [689, 319] width 20 height 15
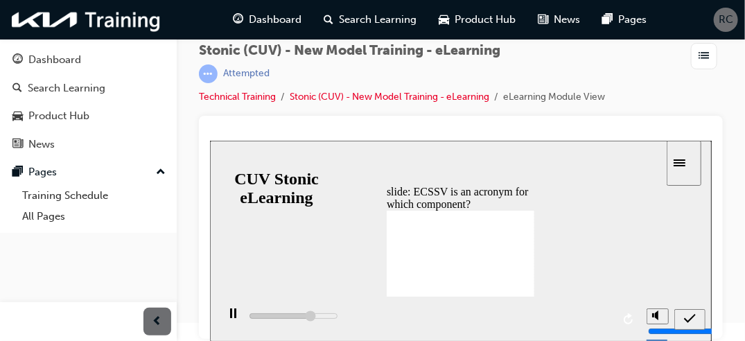
type input "3600"
radio input "true"
click at [687, 322] on icon "submit" at bounding box center [689, 318] width 12 height 12
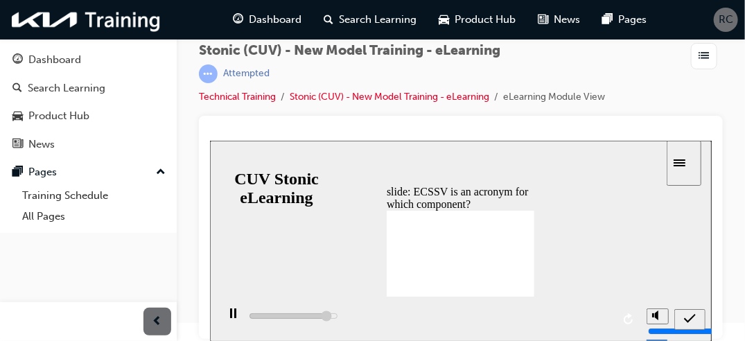
type input "5000"
radio input "false"
radio input "true"
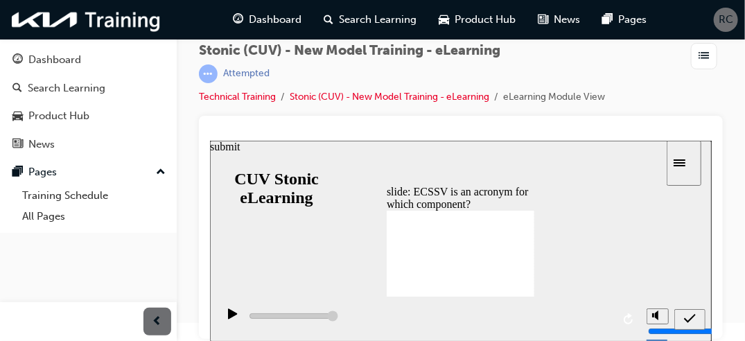
click at [688, 323] on icon "submit" at bounding box center [689, 318] width 12 height 12
type input "5000"
radio input "false"
radio input "true"
click at [683, 312] on icon "submit" at bounding box center [689, 318] width 12 height 12
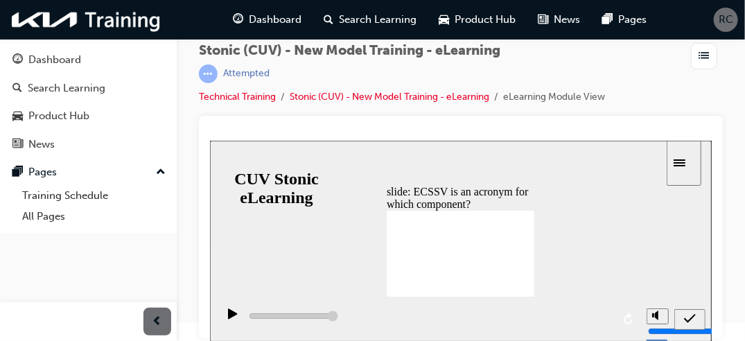
type input "5000"
radio input "false"
radio input "true"
click at [688, 319] on icon "submit" at bounding box center [689, 317] width 12 height 9
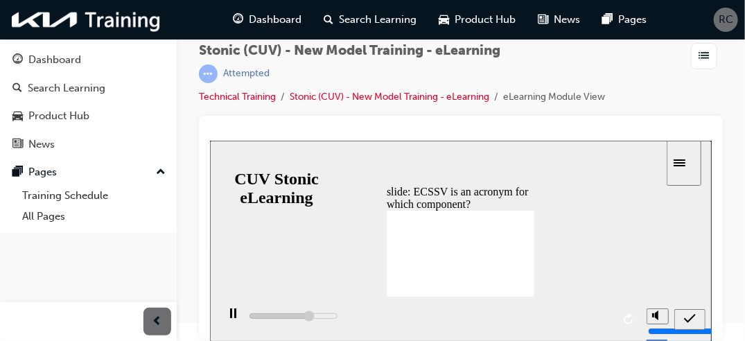
type input "6300"
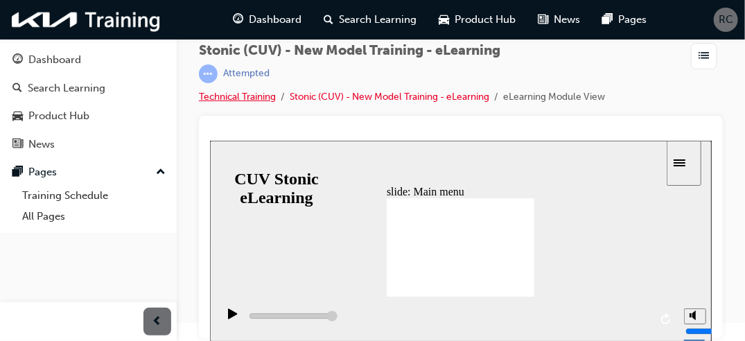
click at [256, 91] on link "Technical Training" at bounding box center [237, 97] width 77 height 12
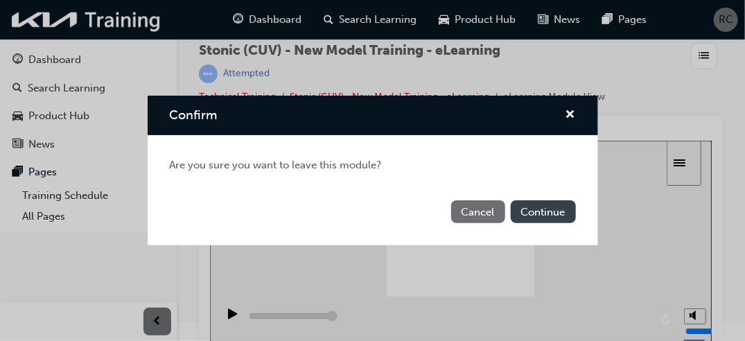
click at [546, 209] on button "Continue" at bounding box center [543, 211] width 65 height 23
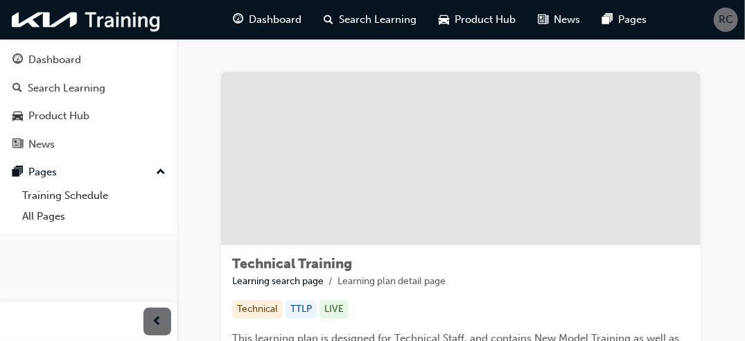
scroll to position [298, 0]
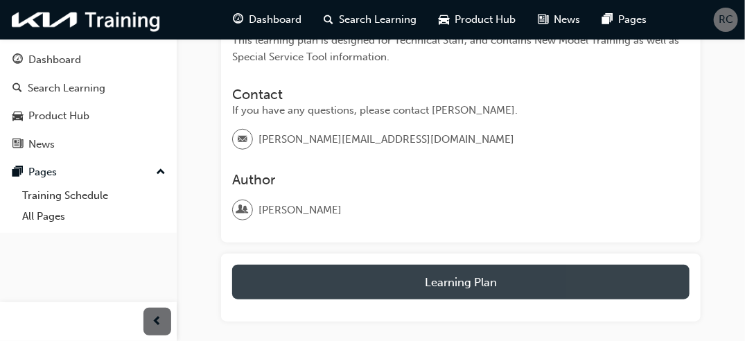
click at [533, 275] on button "Learning Plan" at bounding box center [460, 282] width 457 height 35
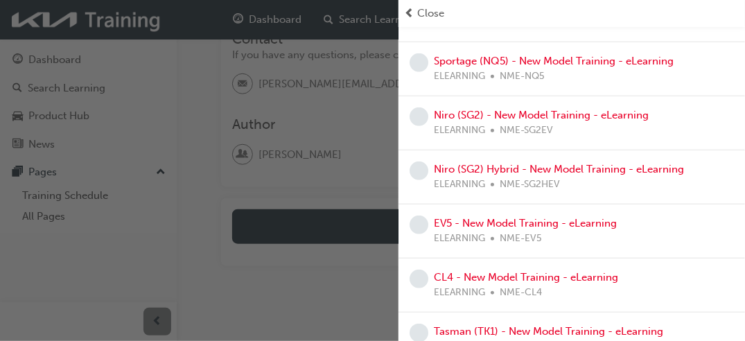
click at [739, 24] on div "Close" at bounding box center [571, 13] width 346 height 27
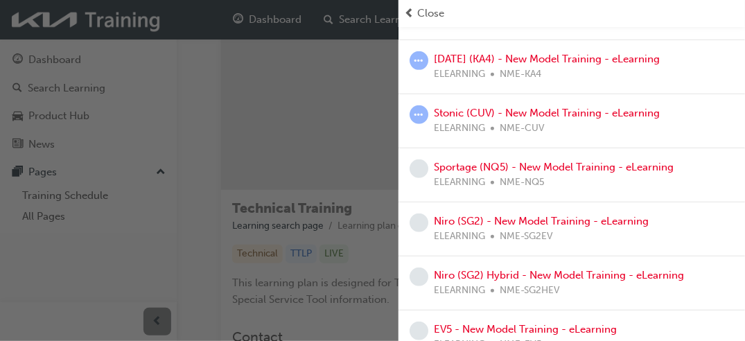
scroll to position [194, 0]
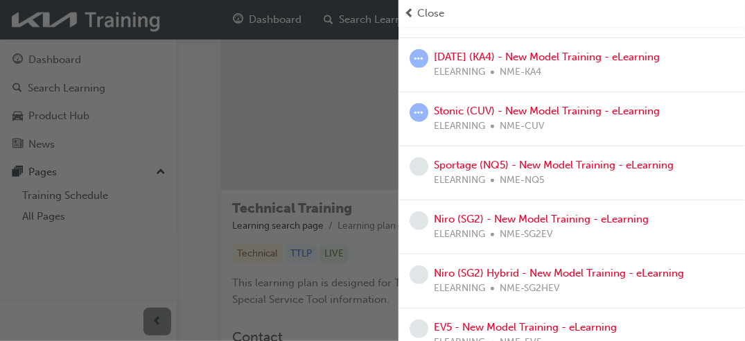
click at [565, 170] on div "Sportage (NQ5) - New Model Training - eLearning ELEARNING NME-NQ5" at bounding box center [554, 172] width 240 height 31
click at [552, 161] on link "Sportage (NQ5) - New Model Training - eLearning" at bounding box center [554, 165] width 240 height 12
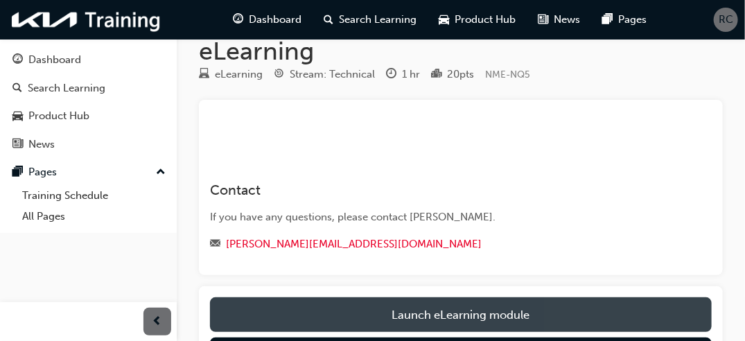
click at [608, 311] on link "Launch eLearning module" at bounding box center [461, 314] width 502 height 35
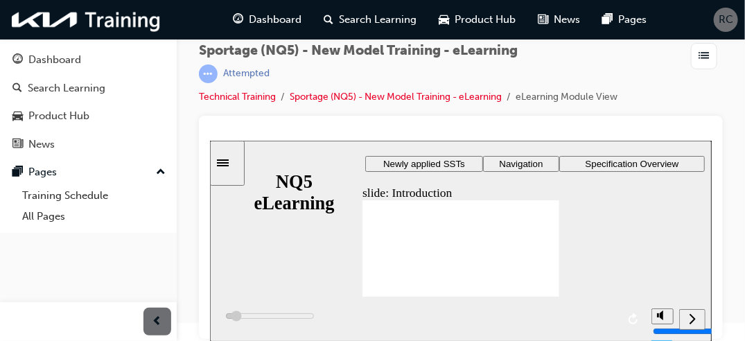
click at [693, 319] on nav "slide navigation" at bounding box center [691, 318] width 26 height 45
type input "20000"
